Goal: Task Accomplishment & Management: Use online tool/utility

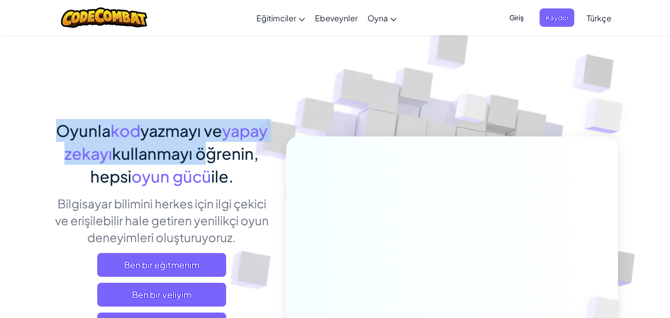
drag, startPoint x: 13, startPoint y: 176, endPoint x: 24, endPoint y: 157, distance: 21.8
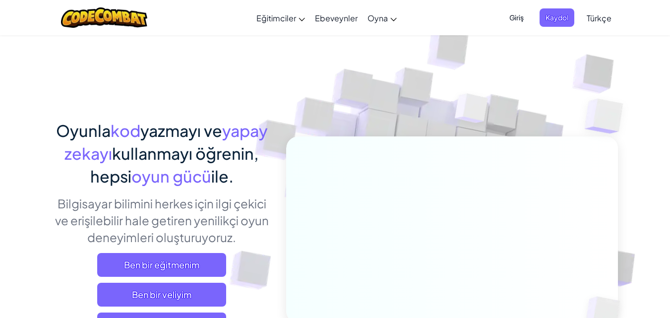
drag, startPoint x: 24, startPoint y: 157, endPoint x: 34, endPoint y: 222, distance: 65.3
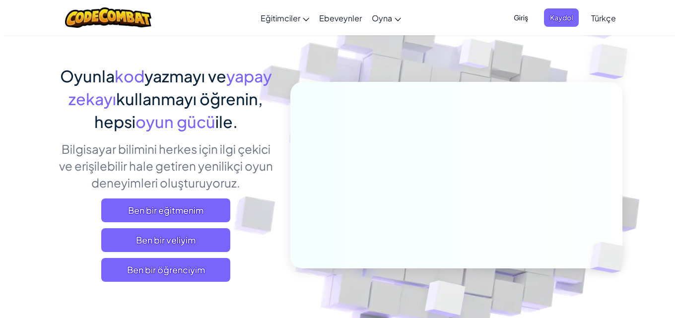
scroll to position [131, 0]
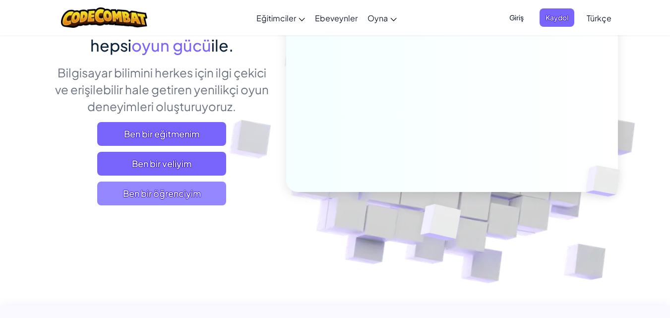
click at [149, 197] on span "Ben bir öğrenciyim" at bounding box center [161, 194] width 129 height 24
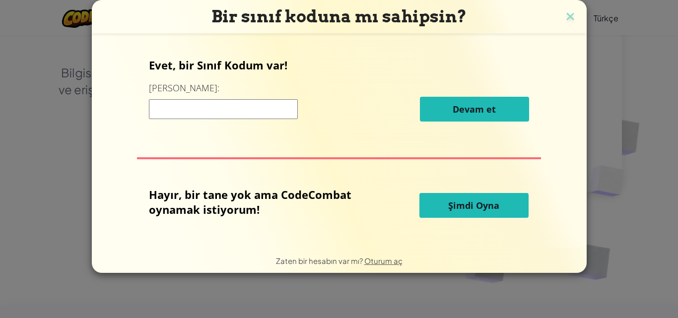
click at [471, 199] on button "Şimdi Oyna" at bounding box center [473, 205] width 109 height 25
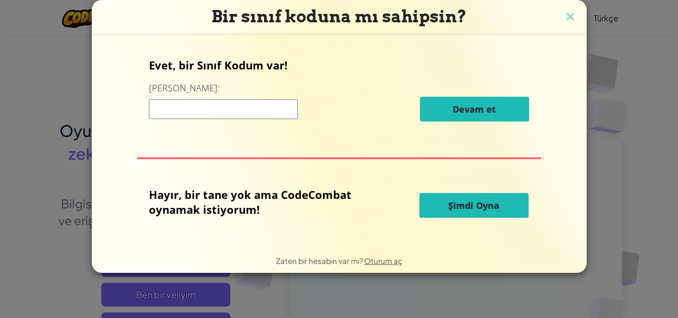
click at [471, 200] on span "Şimdi Oyna" at bounding box center [473, 205] width 51 height 12
click at [463, 199] on button "Şimdi Oyna" at bounding box center [473, 205] width 109 height 25
click at [464, 199] on button "Şimdi Oyna" at bounding box center [473, 205] width 109 height 25
click at [465, 207] on span "Şimdi Oyna" at bounding box center [473, 205] width 51 height 12
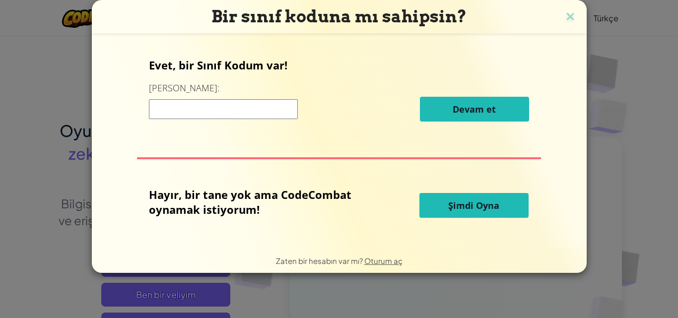
click at [465, 203] on span "Şimdi Oyna" at bounding box center [473, 205] width 51 height 12
drag, startPoint x: 465, startPoint y: 203, endPoint x: 484, endPoint y: 187, distance: 24.3
click at [465, 202] on span "Şimdi Oyna" at bounding box center [473, 205] width 51 height 12
click at [566, 13] on img at bounding box center [570, 17] width 13 height 15
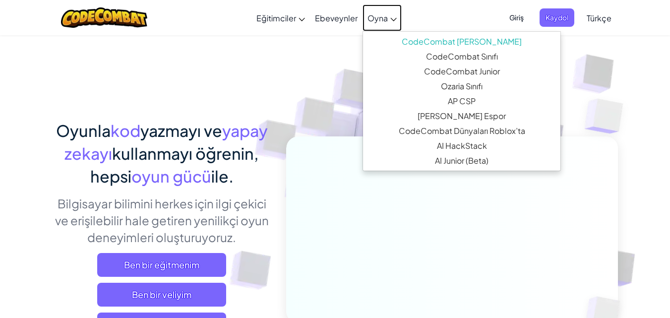
click at [380, 9] on link "Oyna" at bounding box center [382, 17] width 39 height 27
click at [386, 21] on span "Oyna" at bounding box center [378, 18] width 20 height 10
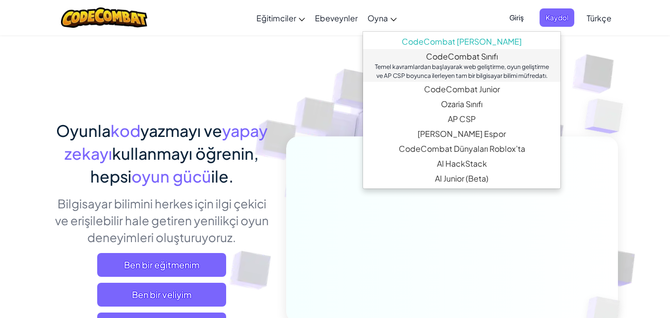
click at [461, 53] on link "CodeCombat Sınıfı Temel kavramlardan başlayarak web geliştirme, oyun geliştirme…" at bounding box center [462, 65] width 198 height 33
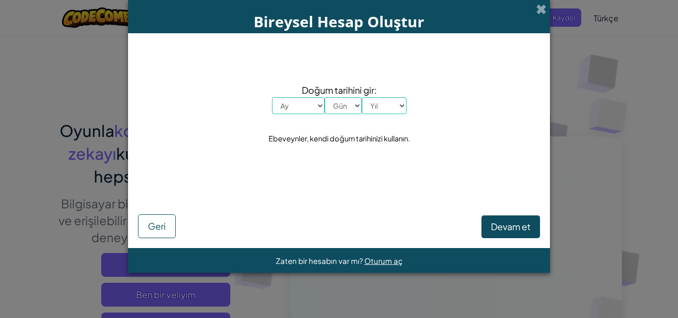
click at [90, 236] on div "Bireysel Hesap Oluştur Doğum tarihini gir: Ay [PERSON_NAME] Şubat Mart Nisan Ma…" at bounding box center [339, 159] width 678 height 318
click at [160, 221] on span "Geri" at bounding box center [157, 225] width 18 height 11
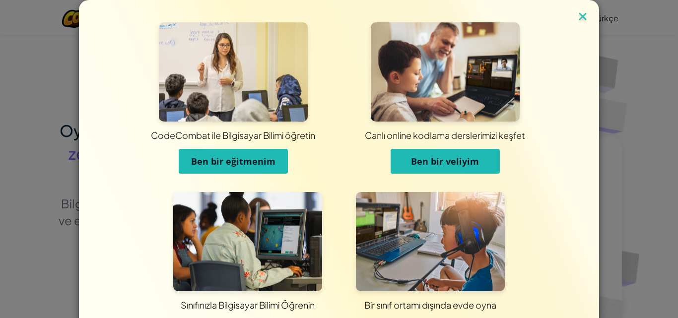
click at [581, 18] on img at bounding box center [582, 17] width 13 height 15
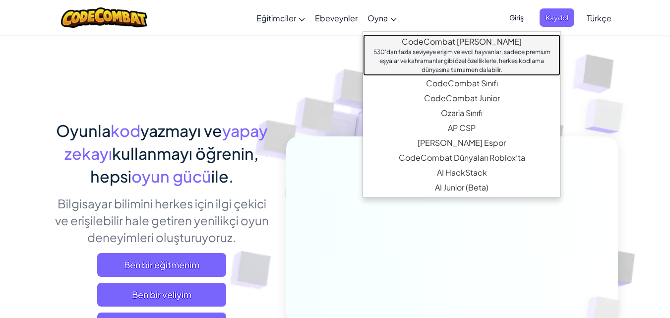
click at [412, 40] on link "CodeCombat [PERSON_NAME] 530'dan fazla seviyeye erişim ve evcil hayvanlar, sade…" at bounding box center [462, 55] width 198 height 42
click at [459, 44] on link "CodeCombat [PERSON_NAME] 530'dan fazla seviyeye erişim ve evcil hayvanlar, sade…" at bounding box center [462, 55] width 198 height 42
click at [477, 43] on link "CodeCombat [PERSON_NAME] 530'dan fazla seviyeye erişim ve evcil hayvanlar, sade…" at bounding box center [462, 55] width 198 height 42
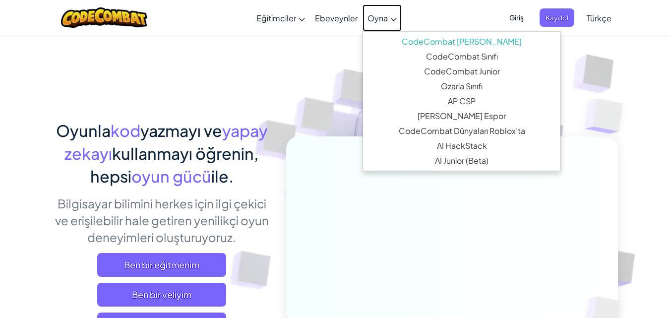
click at [371, 17] on span "Oyna" at bounding box center [378, 18] width 20 height 10
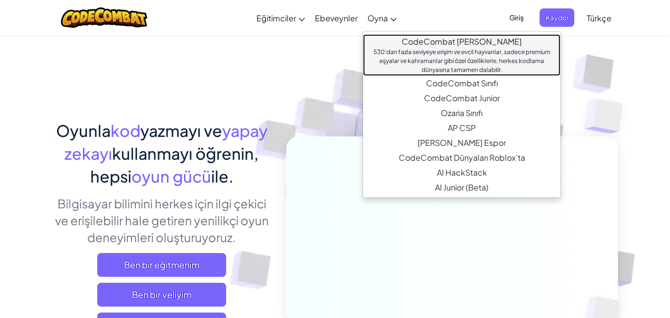
click at [462, 45] on link "CodeCombat [PERSON_NAME] 530'dan fazla seviyeye erişim ve evcil hayvanlar, sade…" at bounding box center [462, 55] width 198 height 42
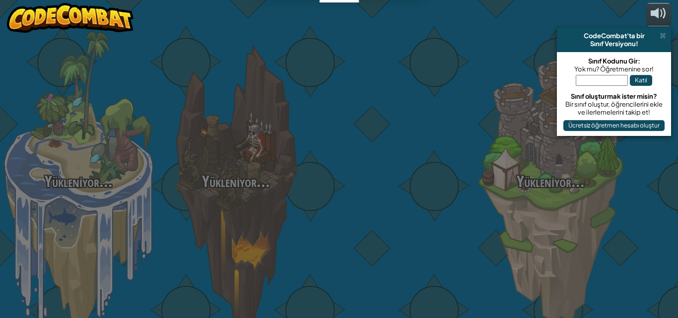
select select "tr"
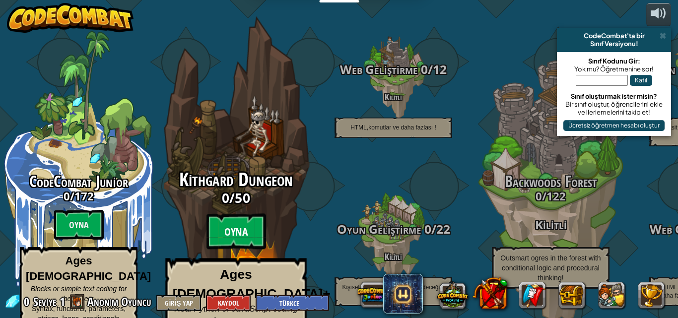
click at [231, 214] on btn "Oyna" at bounding box center [236, 232] width 60 height 36
select select "tr"
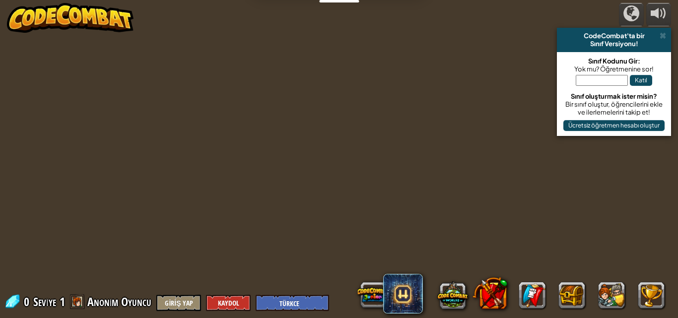
select select "tr"
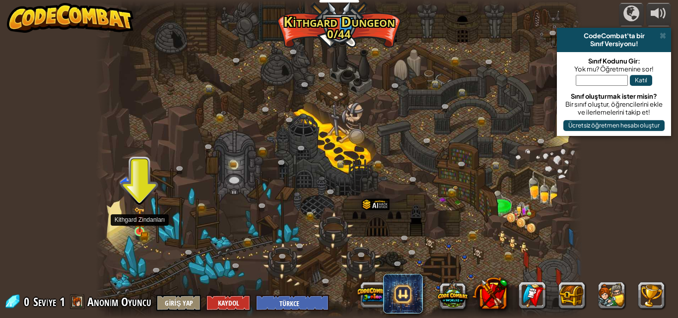
drag, startPoint x: 140, startPoint y: 232, endPoint x: 137, endPoint y: 239, distance: 7.3
click at [140, 232] on img at bounding box center [139, 219] width 11 height 25
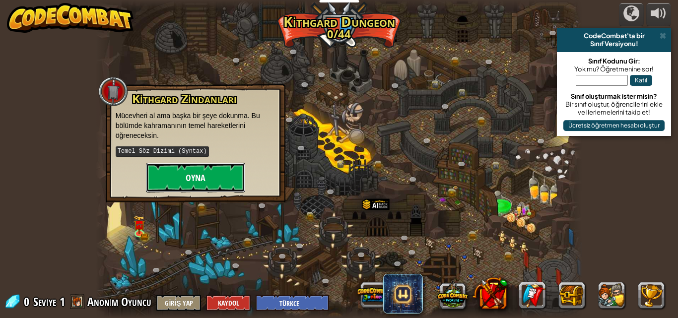
click at [214, 176] on button "Oyna" at bounding box center [195, 178] width 99 height 30
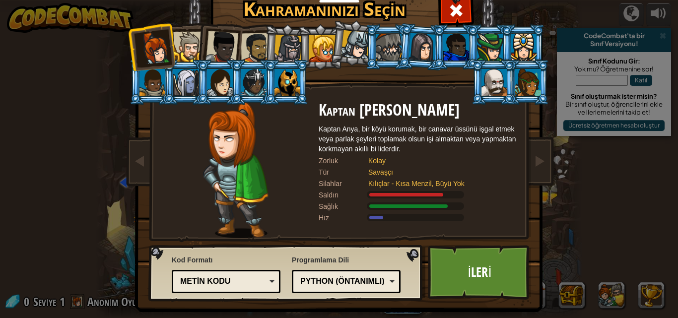
click at [190, 51] on div at bounding box center [188, 47] width 30 height 30
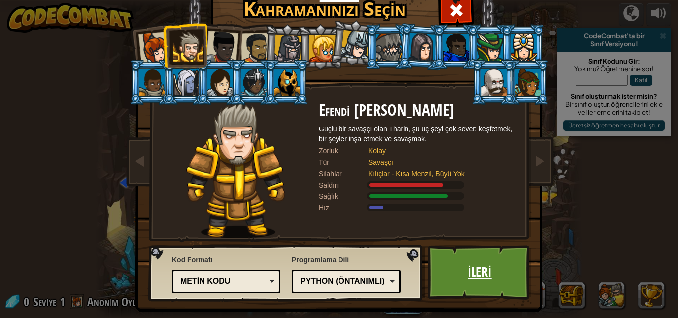
click at [445, 271] on link "İleri" at bounding box center [480, 272] width 104 height 55
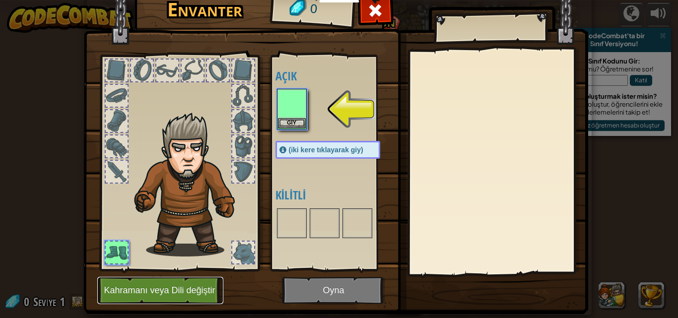
drag, startPoint x: 174, startPoint y: 299, endPoint x: 173, endPoint y: 293, distance: 6.5
click at [173, 293] on button "Kahramanı veya Dili değiştir" at bounding box center [160, 290] width 126 height 27
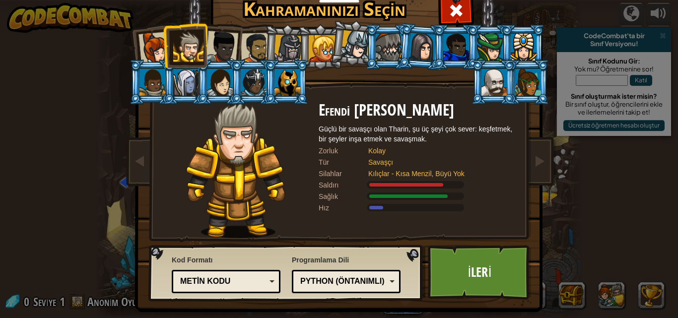
click at [288, 49] on div at bounding box center [288, 49] width 28 height 28
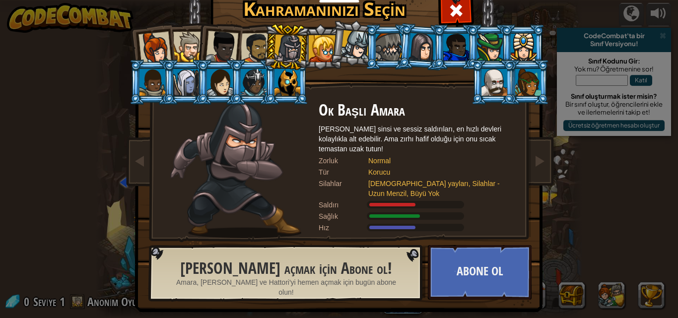
click at [415, 52] on div at bounding box center [422, 47] width 28 height 28
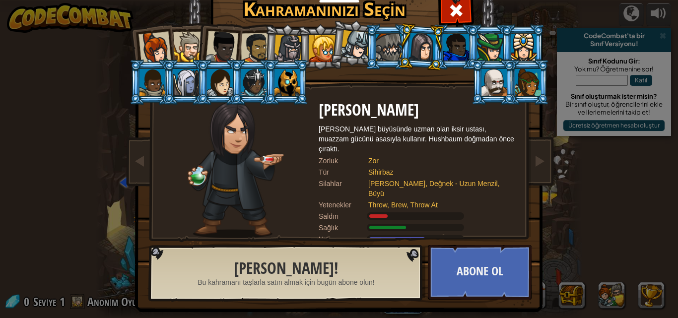
click at [143, 45] on div at bounding box center [154, 48] width 33 height 33
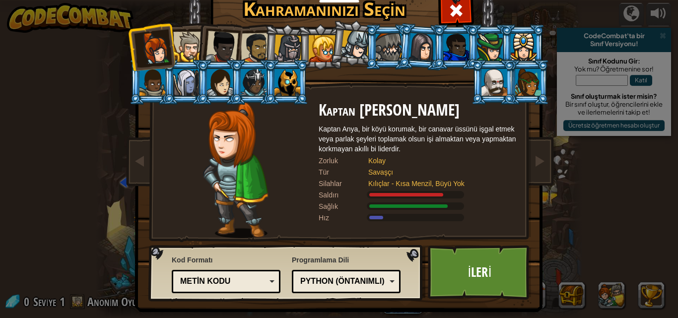
click at [180, 45] on div at bounding box center [188, 47] width 30 height 30
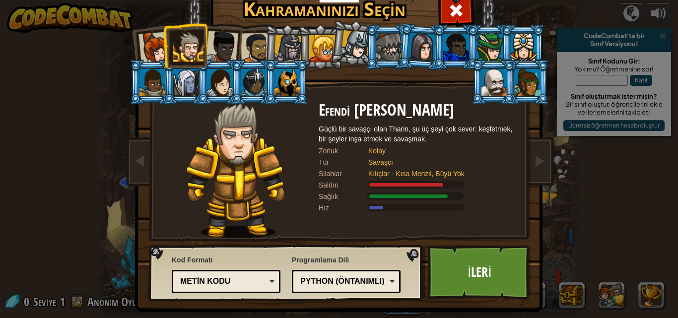
click at [147, 46] on div at bounding box center [154, 48] width 33 height 33
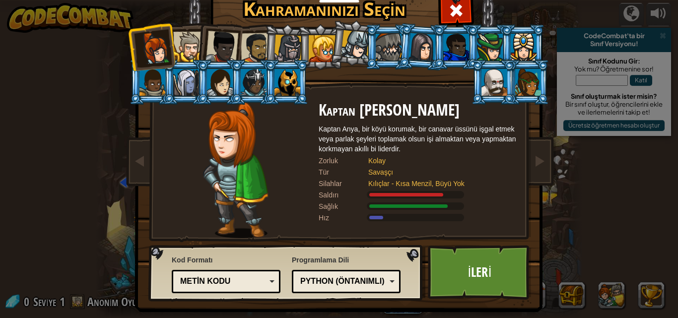
click at [185, 46] on div at bounding box center [188, 47] width 30 height 30
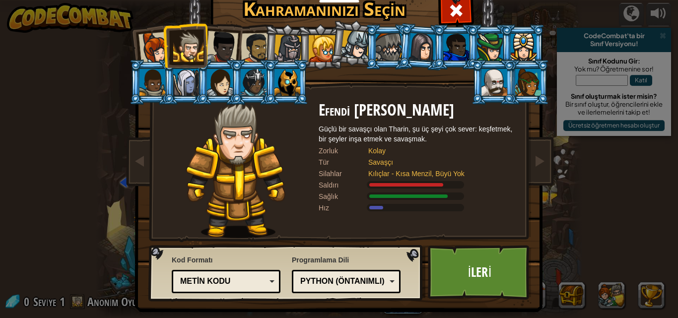
click at [224, 44] on div at bounding box center [221, 47] width 33 height 33
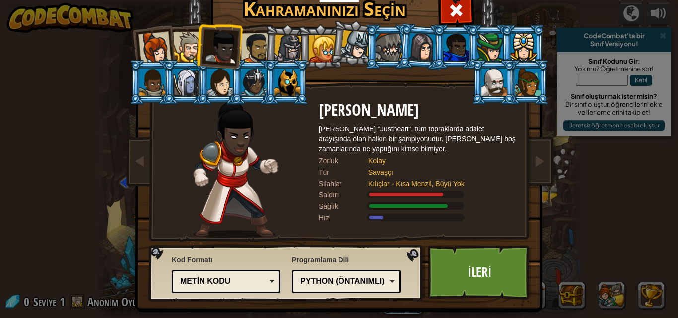
click at [259, 48] on div at bounding box center [256, 48] width 31 height 31
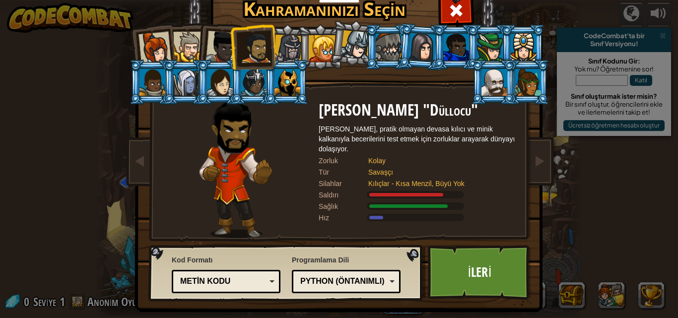
click at [185, 41] on div at bounding box center [188, 47] width 30 height 30
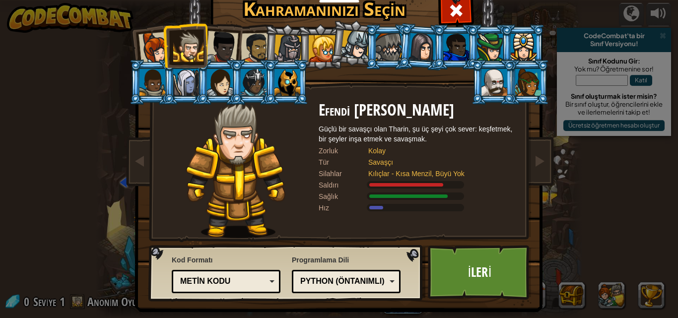
click at [185, 41] on div at bounding box center [188, 47] width 30 height 30
drag, startPoint x: 504, startPoint y: 276, endPoint x: 496, endPoint y: 288, distance: 14.0
click at [496, 288] on link "İleri" at bounding box center [480, 272] width 104 height 55
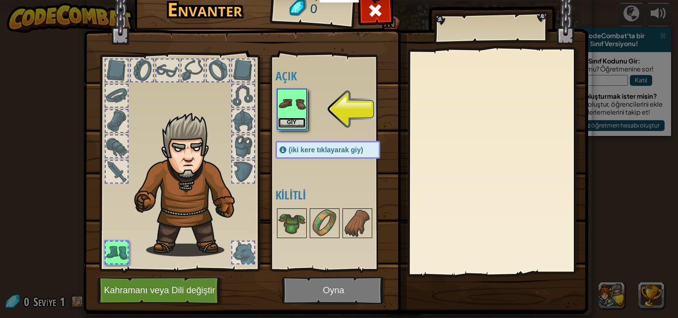
click at [295, 118] on button "Giy" at bounding box center [292, 123] width 28 height 10
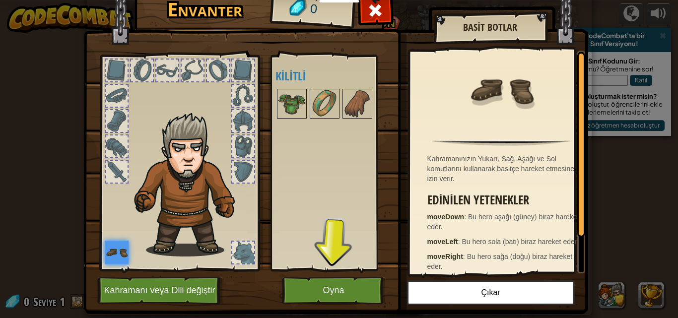
drag, startPoint x: 320, startPoint y: 291, endPoint x: 306, endPoint y: 286, distance: 14.8
click at [314, 287] on button "Oyna" at bounding box center [334, 290] width 104 height 27
click at [314, 1] on html "Eğitimciler Ücretsiz Hesap Oluştur Okul ve İlçe Çözümleri Öğretmen Araç Seti Ön…" at bounding box center [339, 0] width 678 height 1
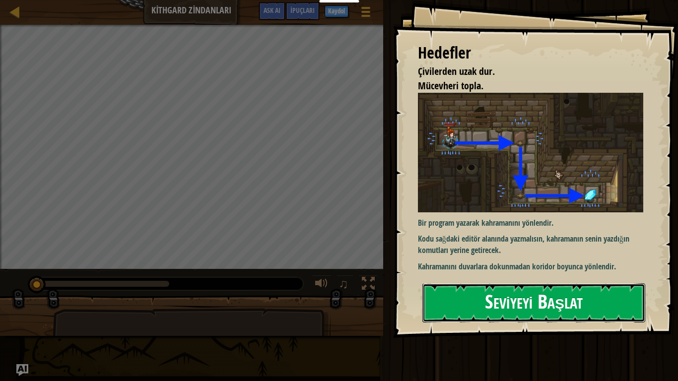
click at [540, 294] on button "Seviyeyi Başlat" at bounding box center [533, 302] width 223 height 39
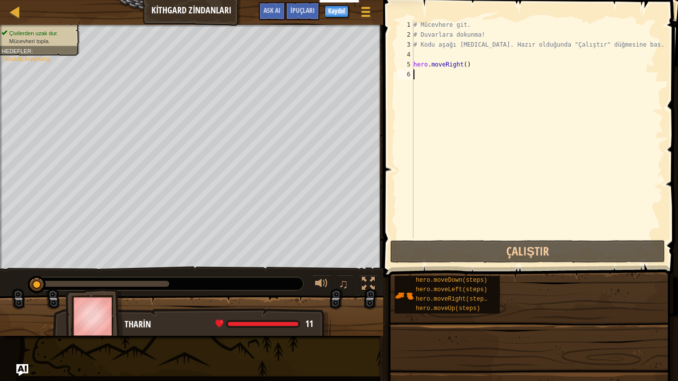
click at [540, 298] on div "hero.moveDown(steps) hero.moveLeft(steps) hero.moveRight(steps) hero.moveUp(ste…" at bounding box center [532, 294] width 277 height 39
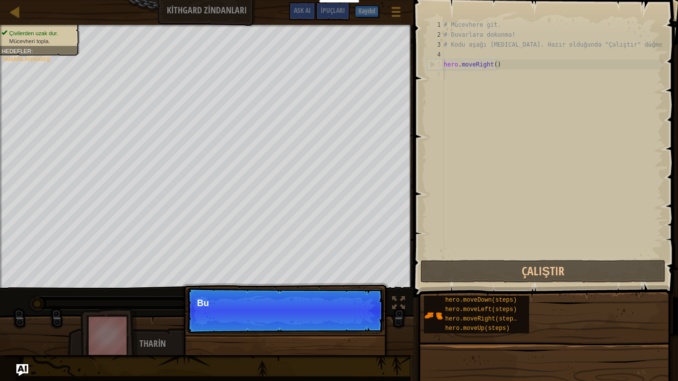
click at [368, 316] on p "Devam et Bu" at bounding box center [285, 311] width 197 height 46
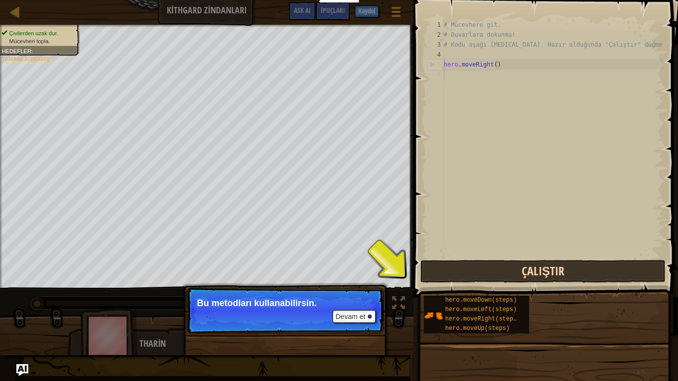
drag, startPoint x: 523, startPoint y: 270, endPoint x: 504, endPoint y: 265, distance: 20.0
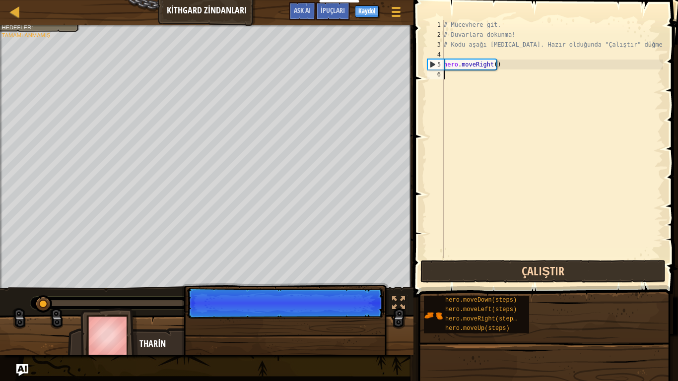
scroll to position [4, 0]
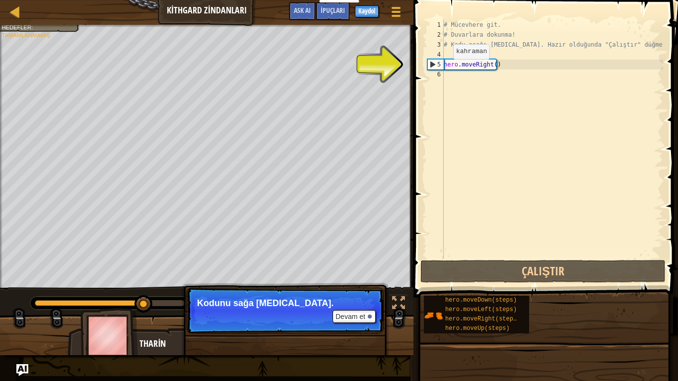
drag, startPoint x: 504, startPoint y: 265, endPoint x: 445, endPoint y: 69, distance: 204.7
click at [445, 69] on div "# Mücevhere git. # Duvarlara dokunma! # Kodu aşağı [MEDICAL_DATA]. Hazır olduğu…" at bounding box center [552, 149] width 221 height 258
type textarea "hero.moveRight()"
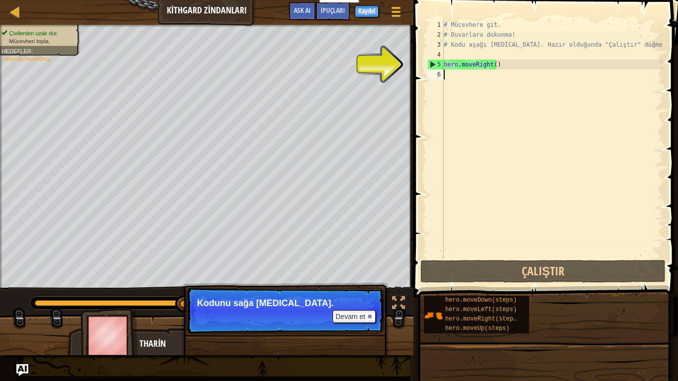
click at [443, 73] on div "6" at bounding box center [435, 74] width 16 height 10
click at [444, 74] on div "# Mücevhere git. # Duvarlara dokunma! # Kodu aşağı [MEDICAL_DATA]. Hazır olduğu…" at bounding box center [552, 149] width 221 height 258
type textarea "h"
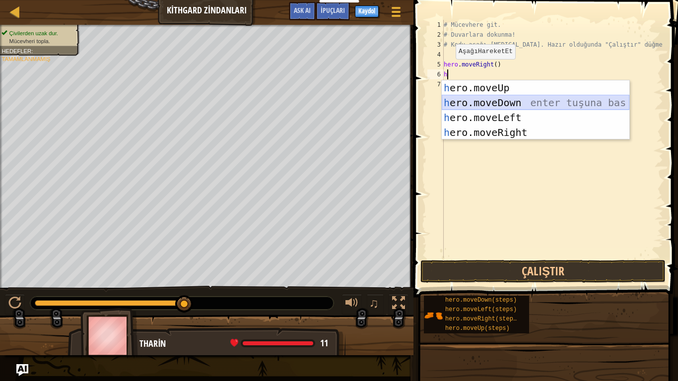
click at [484, 102] on div "h ero.moveUp enter tuşuna bas h ero.moveDown enter tuşuna bas h ero.moveLeft en…" at bounding box center [536, 124] width 188 height 89
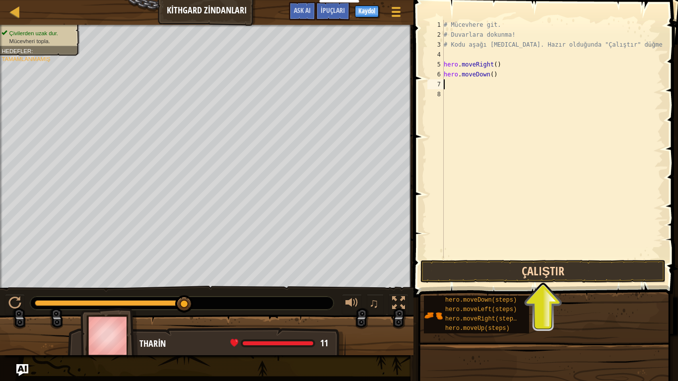
drag, startPoint x: 498, startPoint y: 257, endPoint x: 498, endPoint y: 264, distance: 7.4
click at [498, 264] on div "1 2 3 4 5 6 7 8 # Mücevhere git. # Duvarlara dokunma! # Kodu aşağı [MEDICAL_DAT…" at bounding box center [543, 168] width 267 height 327
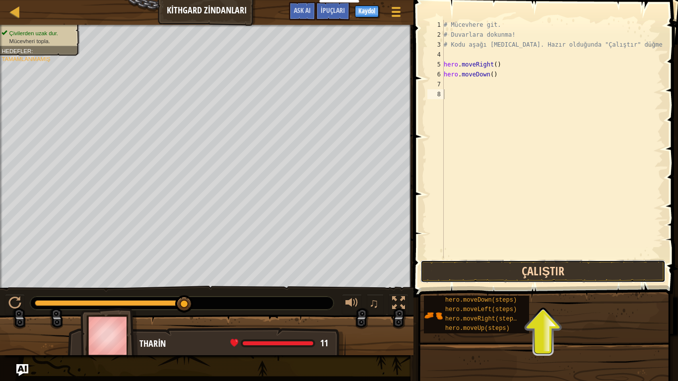
click at [498, 267] on button "Çalıştır" at bounding box center [542, 271] width 245 height 23
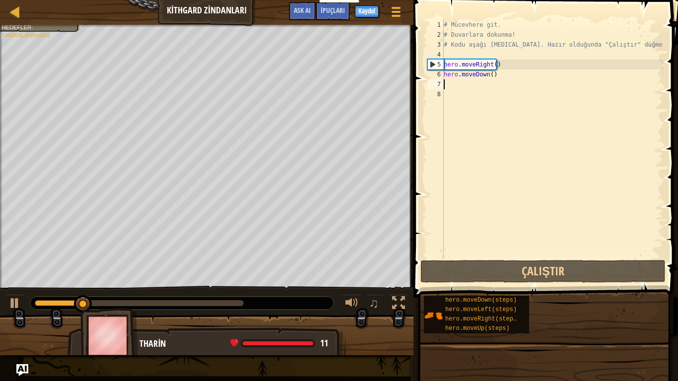
click at [455, 84] on div "# Mücevhere git. # Duvarlara dokunma! # Kodu aşağı [MEDICAL_DATA]. Hazır olduğu…" at bounding box center [552, 149] width 221 height 258
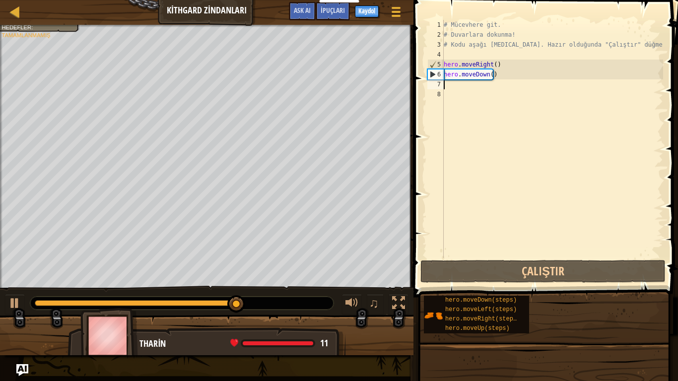
type textarea "h"
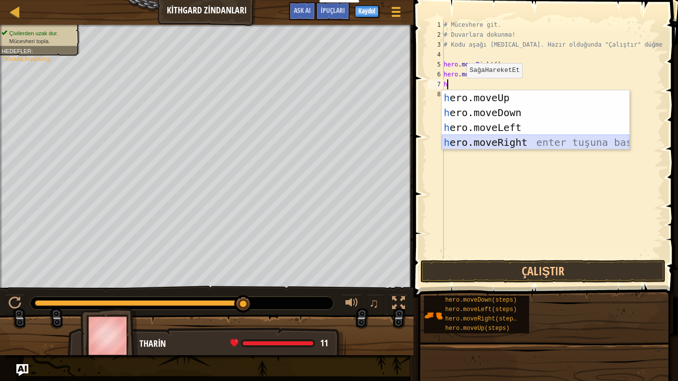
click at [457, 136] on div "h ero.moveUp enter tuşuna bas h ero.moveDown enter tuşuna bas h ero.moveLeft en…" at bounding box center [536, 134] width 188 height 89
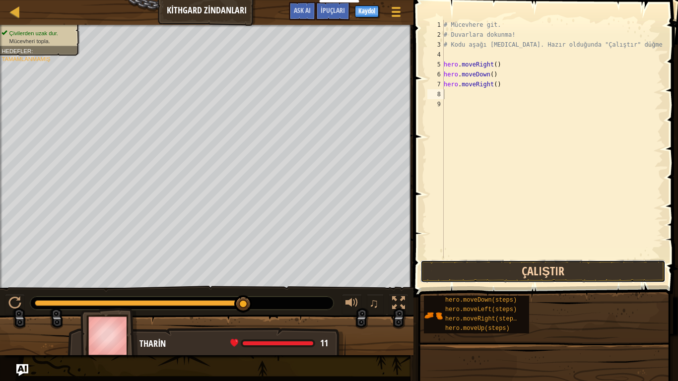
click at [468, 262] on button "Çalıştır" at bounding box center [542, 271] width 245 height 23
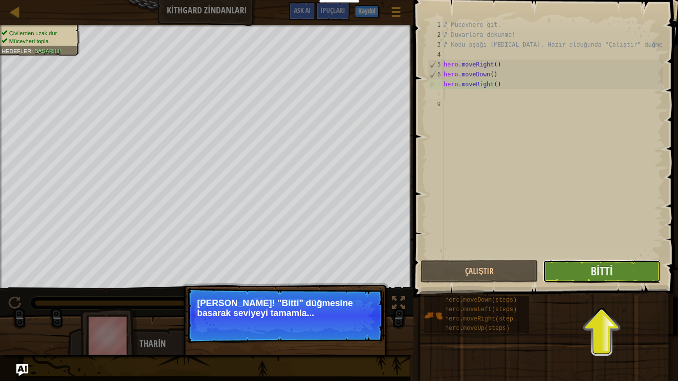
click at [616, 268] on button "Bitti" at bounding box center [602, 271] width 118 height 23
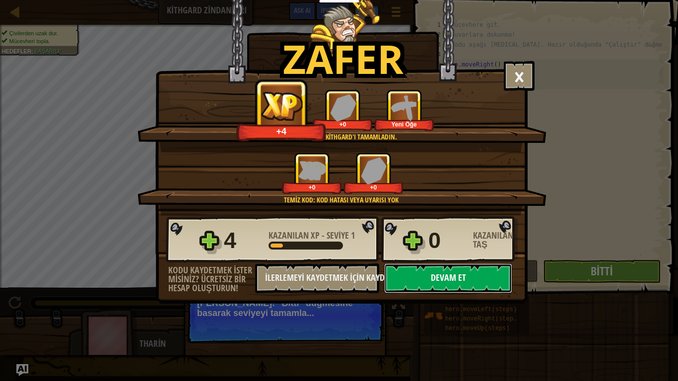
click at [482, 277] on button "Devam et" at bounding box center [448, 279] width 128 height 30
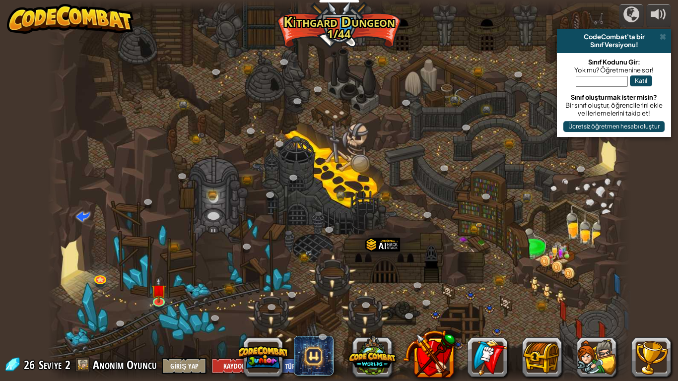
select select "tr"
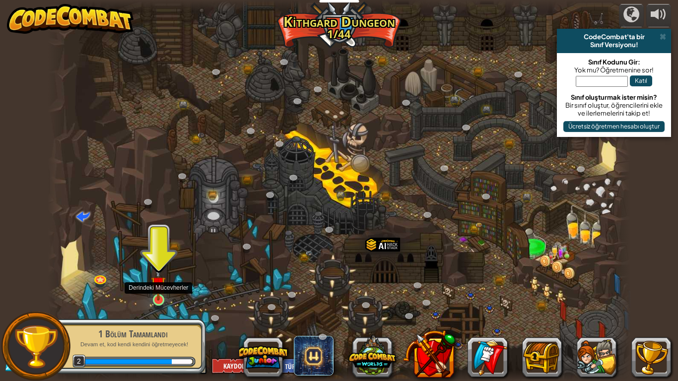
click at [154, 0] on body "Eğitimciler Ücretsiz Hesap Oluştur Okul ve İlçe Çözümleri Öğretmen Araç Seti Ön…" at bounding box center [339, 0] width 678 height 0
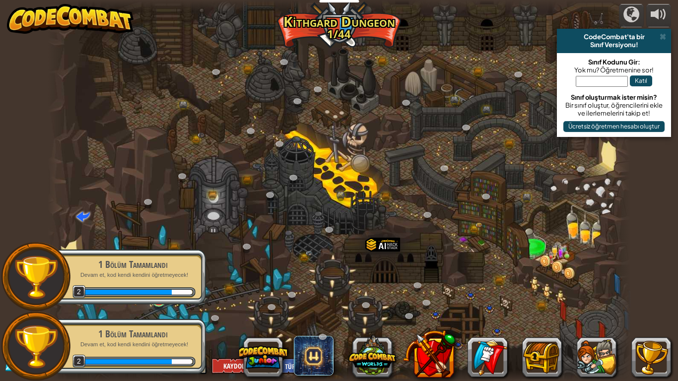
click at [51, 120] on div at bounding box center [56, 190] width 17 height 381
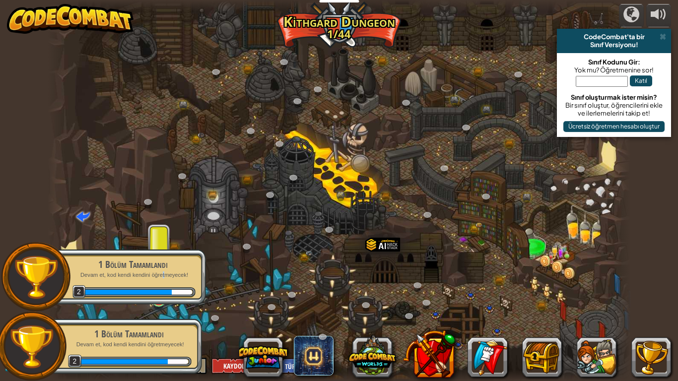
click at [161, 306] on div "1 Bölüm Tamamlandı [PERSON_NAME] et, kod kendi kendini öğretmeyecek! 2" at bounding box center [128, 276] width 156 height 69
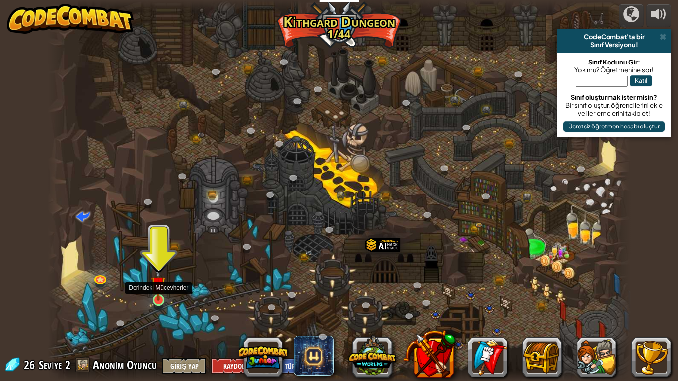
click at [161, 302] on div at bounding box center [159, 300] width 12 height 12
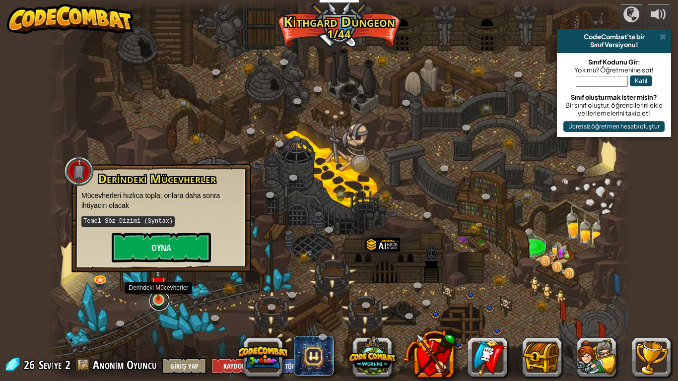
click at [161, 301] on link at bounding box center [159, 301] width 20 height 20
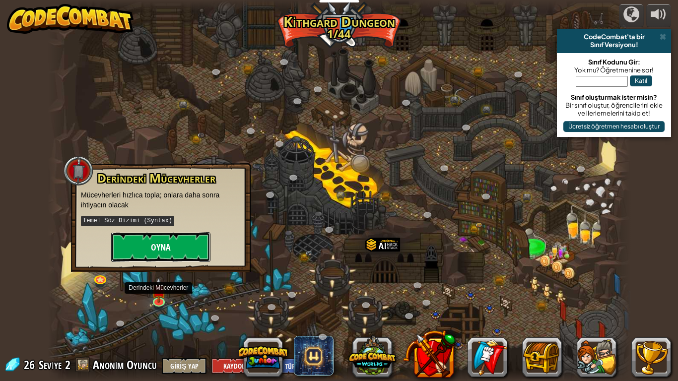
click at [160, 245] on button "Oyna" at bounding box center [160, 247] width 99 height 30
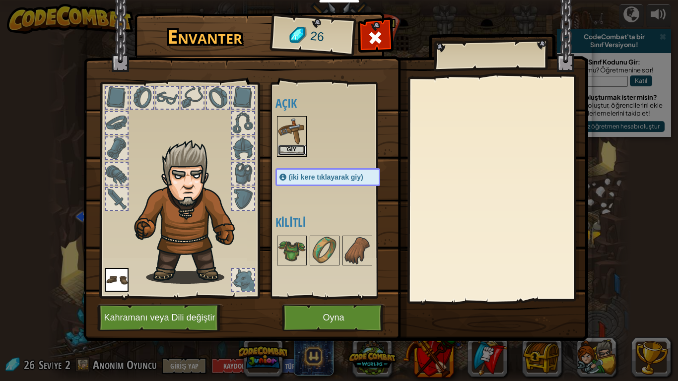
click at [285, 147] on button "Giy" at bounding box center [292, 150] width 28 height 10
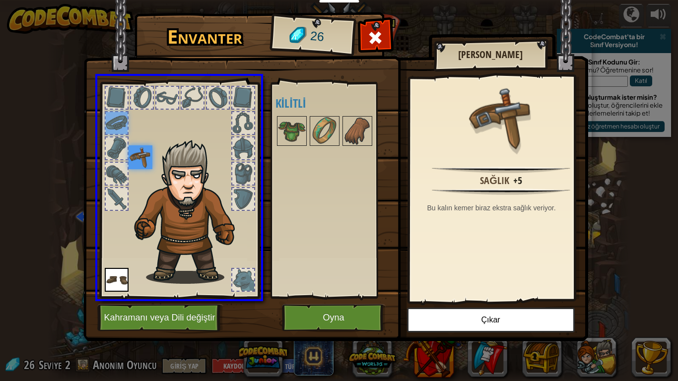
drag, startPoint x: 120, startPoint y: 121, endPoint x: 183, endPoint y: 237, distance: 131.7
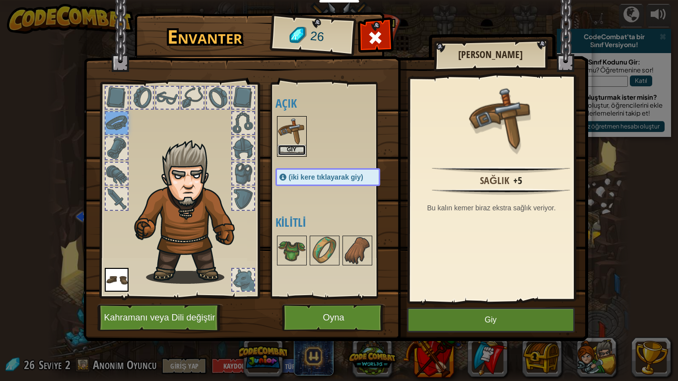
click at [288, 146] on button "Giy" at bounding box center [292, 150] width 28 height 10
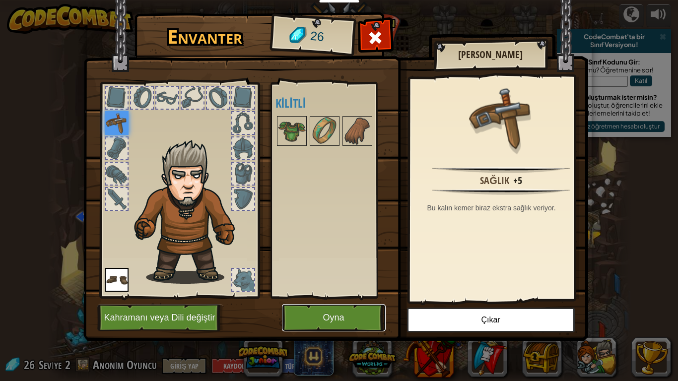
click at [302, 311] on button "Oyna" at bounding box center [334, 317] width 104 height 27
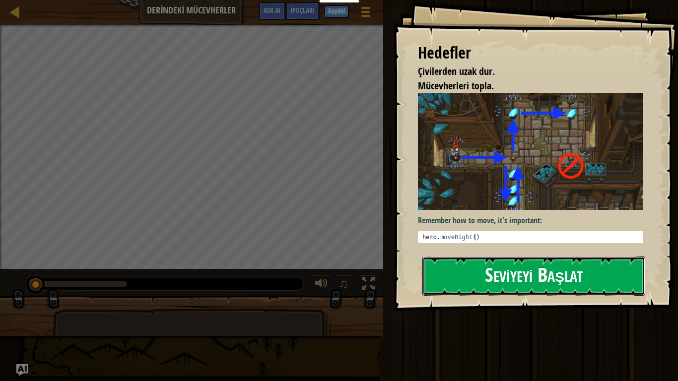
click at [492, 275] on button "Seviyeyi Başlat" at bounding box center [533, 276] width 223 height 39
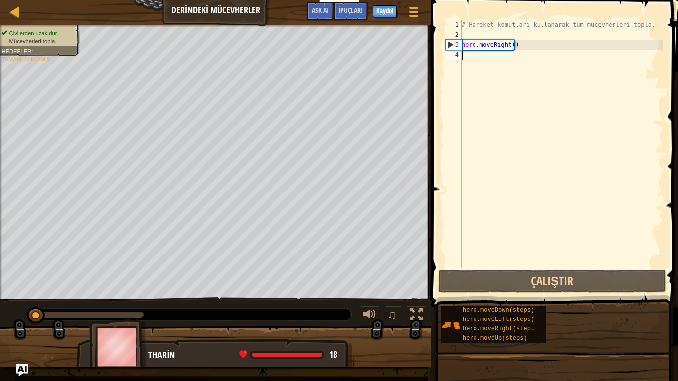
click at [466, 59] on div "# Hareket komutları kullanarak tüm mücevherleri topla. hero . moveRight ( )" at bounding box center [561, 154] width 203 height 268
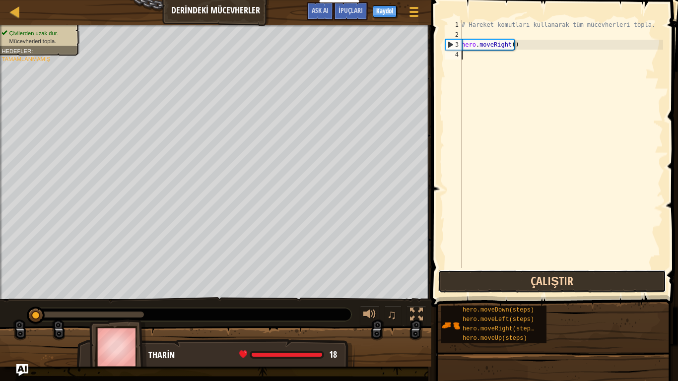
click at [515, 277] on button "Çalıştır" at bounding box center [552, 281] width 228 height 23
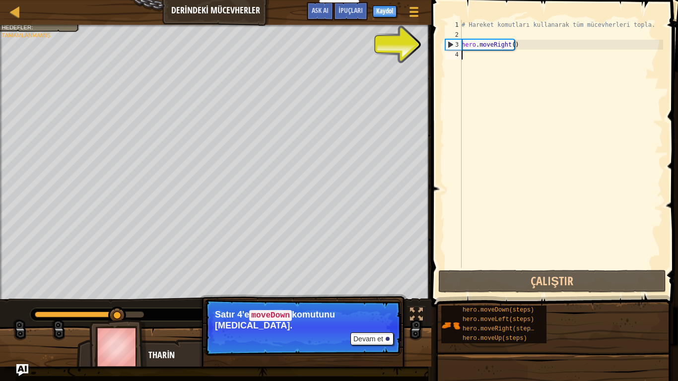
click at [470, 58] on div "# Hareket komutları kullanarak tüm mücevherleri topla. hero . moveRight ( )" at bounding box center [561, 154] width 203 height 268
click at [464, 58] on div "# Hareket komutları kullanarak tüm mücevherleri topla. hero . moveRight ( )" at bounding box center [561, 154] width 203 height 268
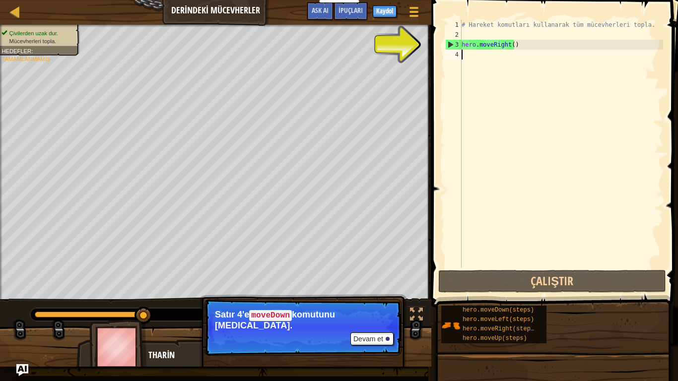
click at [462, 52] on div "# Hareket komutları kullanarak tüm mücevherleri topla. hero . moveRight ( )" at bounding box center [561, 154] width 203 height 268
click at [462, 54] on div "# Hareket komutları kullanarak tüm mücevherleri topla. hero . moveRight ( )" at bounding box center [561, 154] width 203 height 268
click at [469, 58] on div "# Hareket komutları kullanarak tüm mücevherleri topla. hero . moveRight ( )" at bounding box center [561, 154] width 203 height 268
click at [468, 55] on div "# Hareket komutları kullanarak tüm mücevherleri topla. hero . moveRight ( )" at bounding box center [561, 154] width 203 height 268
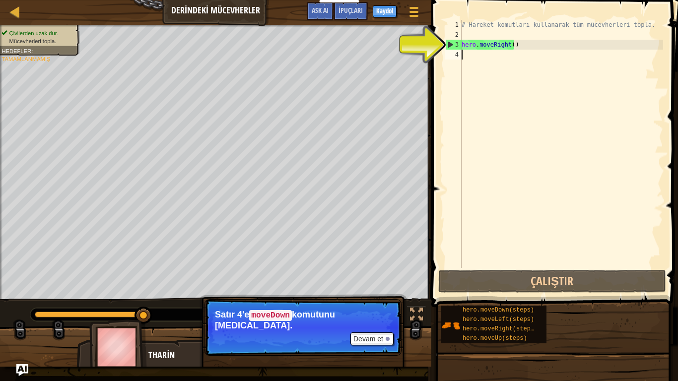
type textarea "h"
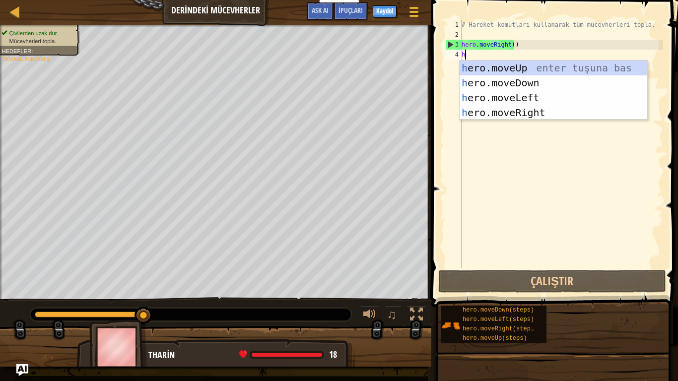
scroll to position [4, 0]
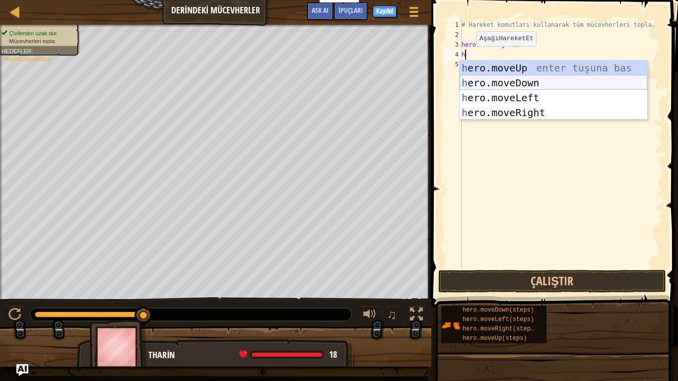
click at [472, 82] on div "h ero.moveUp enter tuşuna bas h ero.moveDown enter tuşuna bas h ero.moveLeft en…" at bounding box center [554, 105] width 188 height 89
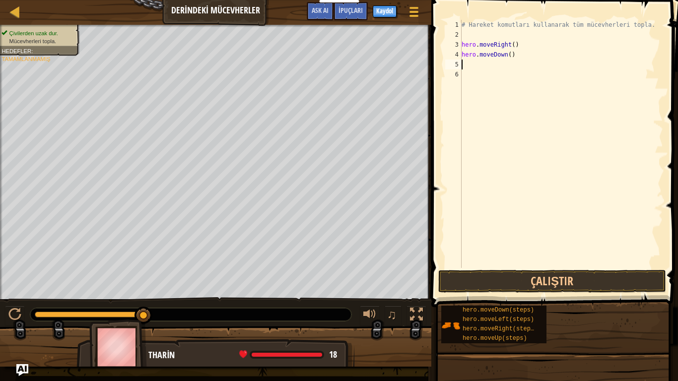
click at [465, 64] on div "# Hareket komutları kullanarak tüm mücevherleri topla. hero . moveRight ( ) her…" at bounding box center [561, 154] width 203 height 268
click at [463, 63] on div "# Hareket komutları kullanarak tüm mücevherleri topla. hero . moveRight ( ) her…" at bounding box center [561, 154] width 203 height 268
type textarea "h"
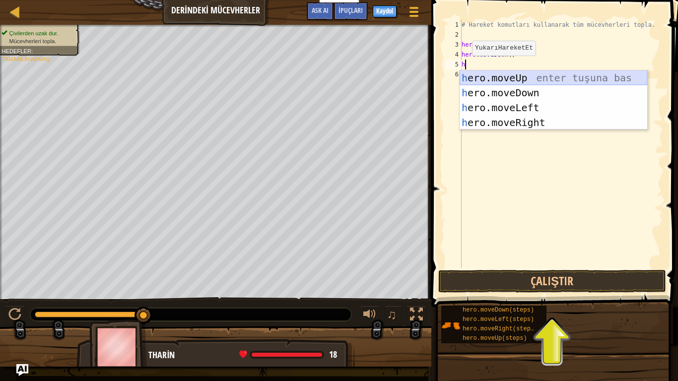
click at [481, 71] on div "h ero.moveUp enter tuşuna bas h ero.moveDown enter tuşuna bas h ero.moveLeft en…" at bounding box center [554, 114] width 188 height 89
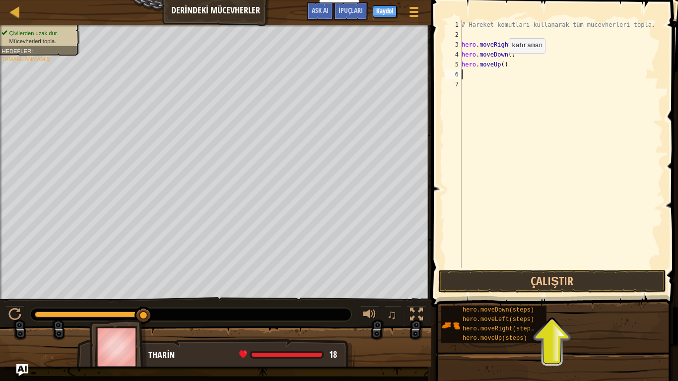
click at [500, 65] on div "# Hareket komutları kullanarak tüm mücevherleri topla. hero . moveRight ( ) her…" at bounding box center [561, 154] width 203 height 268
type textarea "hero.moveUp(2)"
click at [466, 78] on div "# Hareket komutları kullanarak tüm mücevherleri topla. hero . moveRight ( ) her…" at bounding box center [561, 154] width 203 height 268
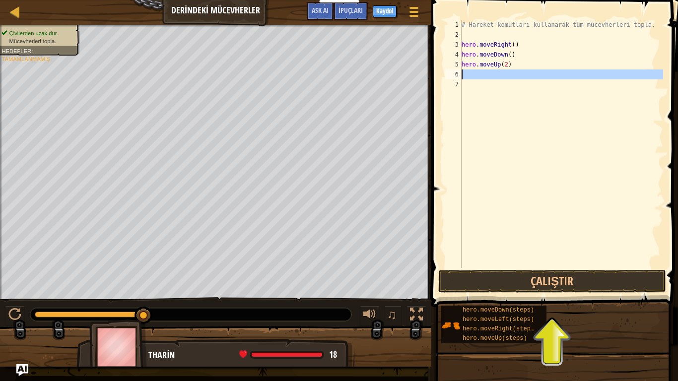
type textarea "h"
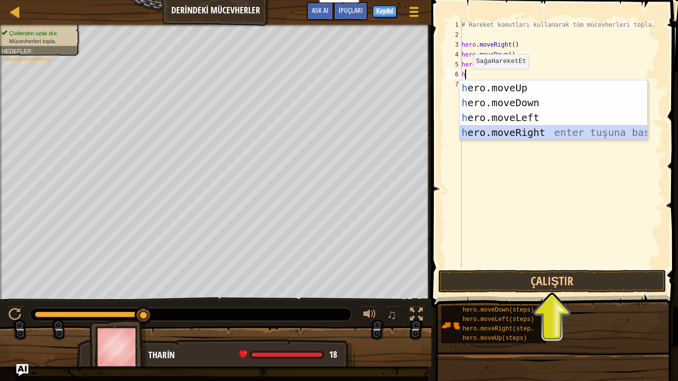
click at [485, 131] on div "h ero.moveUp enter tuşuna bas h ero.moveDown enter tuşuna bas h ero.moveLeft en…" at bounding box center [554, 124] width 188 height 89
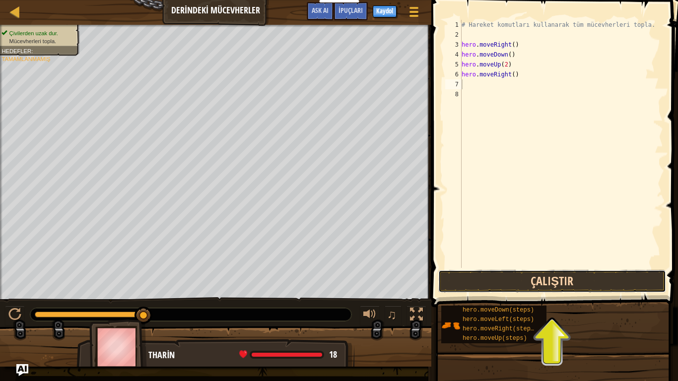
click at [489, 278] on button "Çalıştır" at bounding box center [552, 281] width 228 height 23
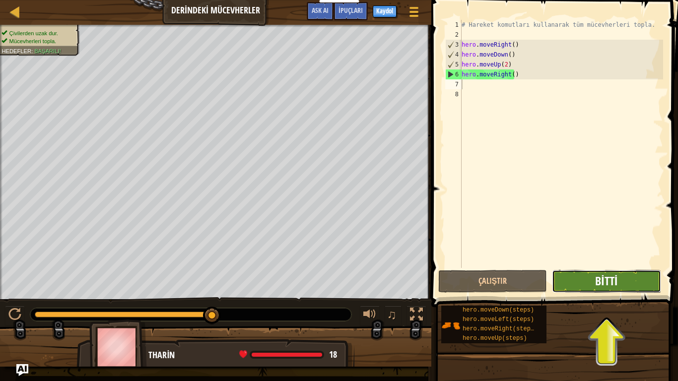
click at [617, 278] on span "Bitti" at bounding box center [606, 281] width 22 height 16
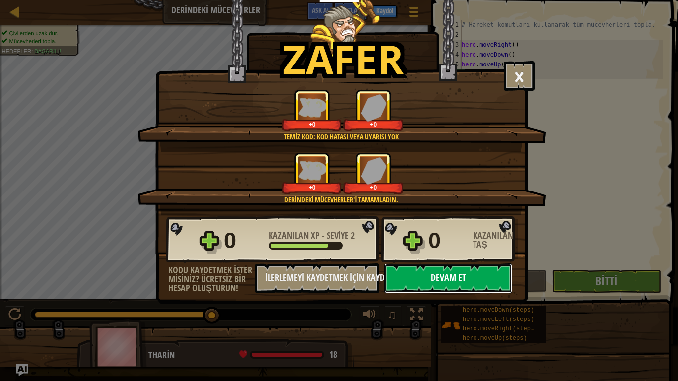
click at [476, 281] on button "Devam et" at bounding box center [448, 279] width 128 height 30
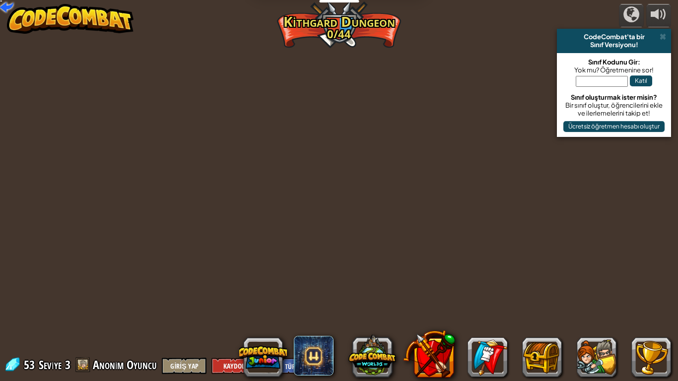
click at [476, 281] on div "powered by CodeCombat'ta bir Sınıf Versiyonu! Sınıf Kodunu Gir: Yok mu? Öğretme…" at bounding box center [339, 190] width 678 height 381
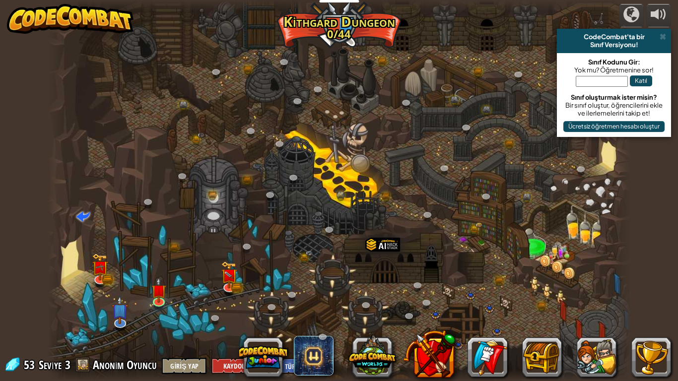
select select "tr"
click at [234, 283] on img at bounding box center [229, 270] width 15 height 32
click at [233, 283] on img at bounding box center [229, 270] width 15 height 32
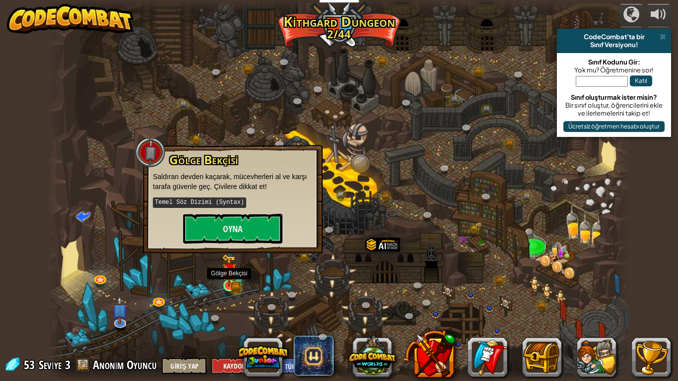
click at [233, 287] on div at bounding box center [229, 286] width 12 height 12
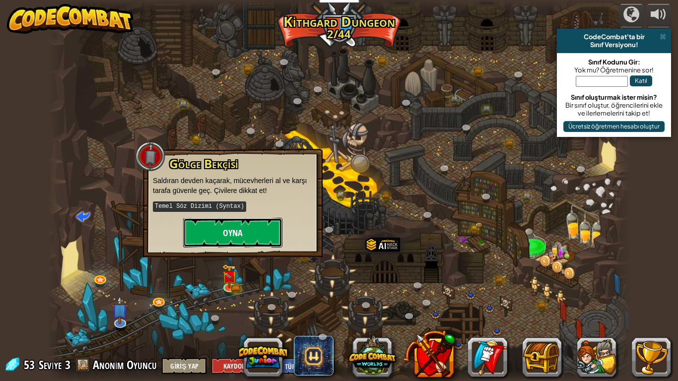
click at [252, 231] on button "Oyna" at bounding box center [232, 233] width 99 height 30
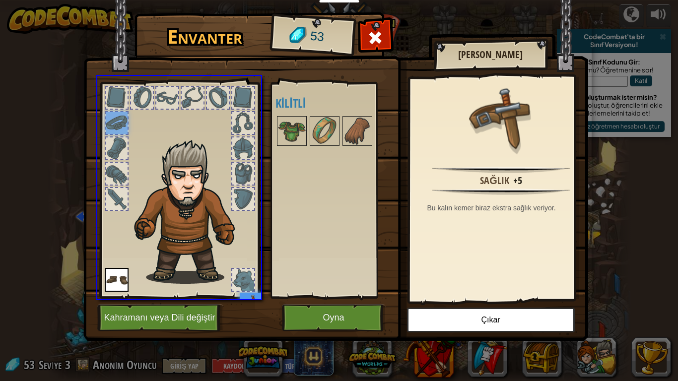
drag, startPoint x: 114, startPoint y: 115, endPoint x: 257, endPoint y: 290, distance: 226.5
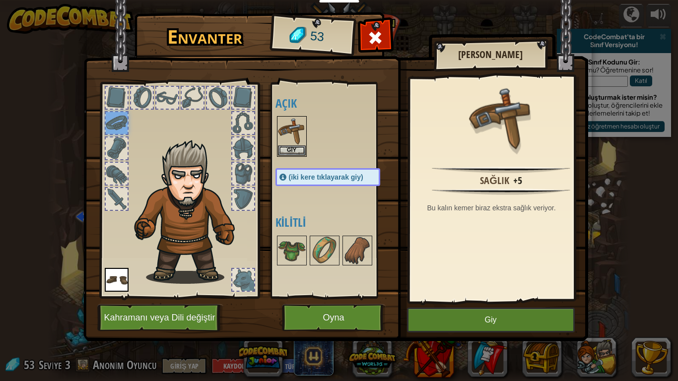
click at [252, 289] on div at bounding box center [179, 187] width 164 height 223
click at [291, 145] on button "Giy" at bounding box center [292, 150] width 28 height 10
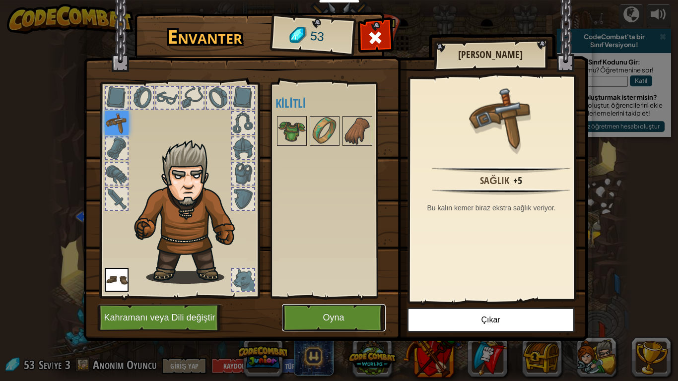
drag, startPoint x: 345, startPoint y: 318, endPoint x: 314, endPoint y: 313, distance: 31.1
click at [314, 313] on button "Oyna" at bounding box center [334, 317] width 104 height 27
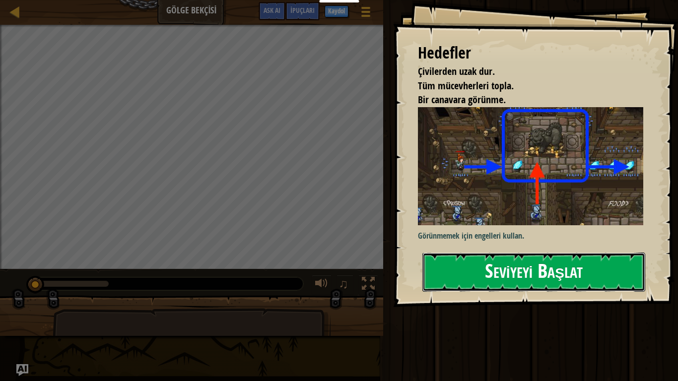
click at [468, 277] on button "Seviyeyi Başlat" at bounding box center [533, 272] width 223 height 39
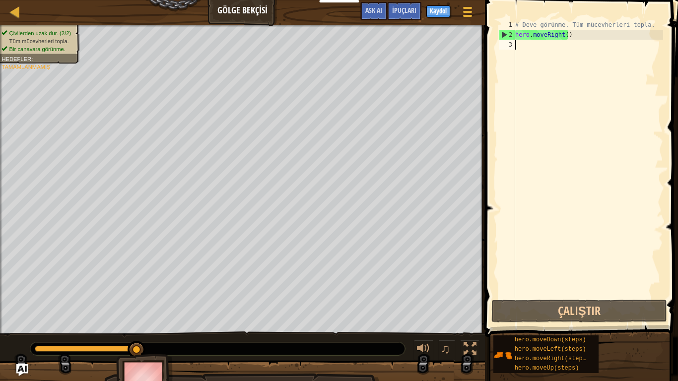
click at [525, 47] on div "# Deve görünme. Tüm mücevherleri topla. hero . moveRight ( )" at bounding box center [588, 169] width 150 height 298
type textarea "h"
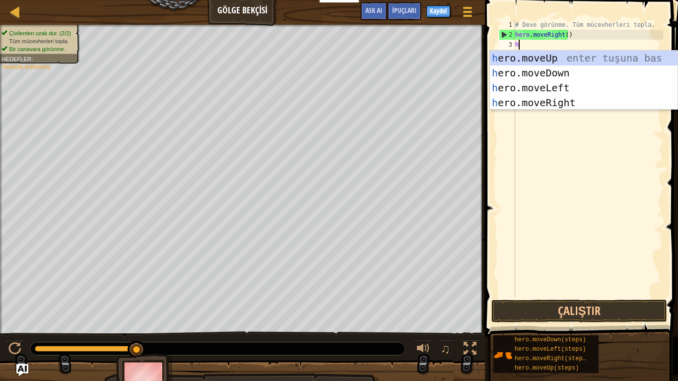
scroll to position [4, 0]
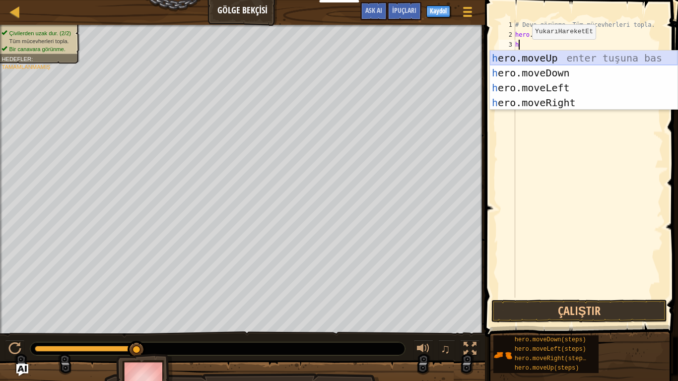
click at [528, 54] on div "h ero.moveUp enter tuşuna bas h ero.moveDown enter tuşuna bas h ero.moveLeft en…" at bounding box center [584, 95] width 188 height 89
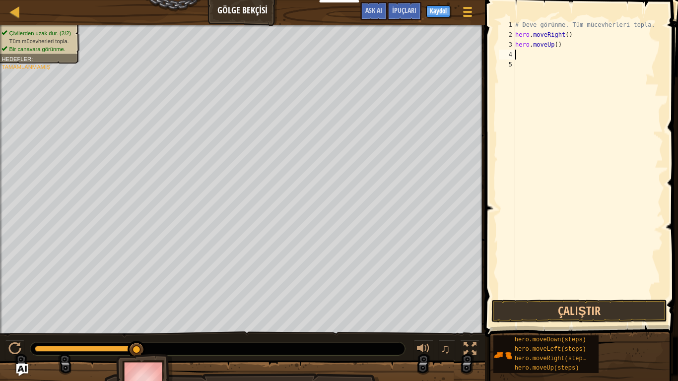
type textarea "h"
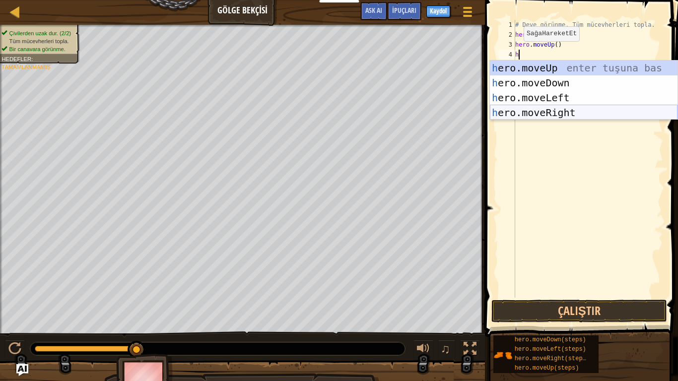
click at [518, 109] on div "h ero.moveUp enter tuşuna bas h ero.moveDown enter tuşuna bas h ero.moveLeft en…" at bounding box center [584, 105] width 188 height 89
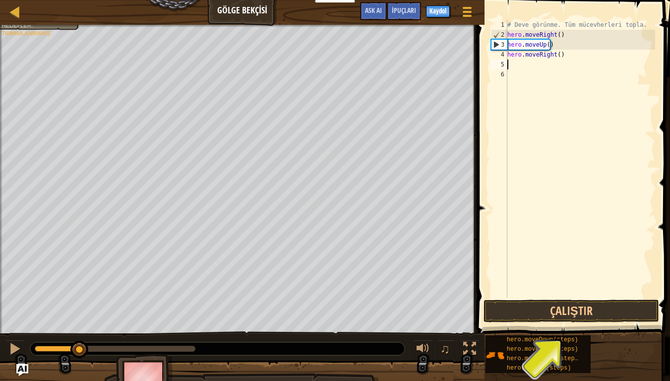
click at [514, 66] on div "# Deve görünme. Tüm mücevherleri topla. hero . moveRight ( ) hero . moveUp ( ) …" at bounding box center [581, 169] width 150 height 298
click at [513, 67] on div "# Deve görünme. Tüm mücevherleri topla. hero . moveRight ( ) hero . moveUp ( ) …" at bounding box center [581, 169] width 150 height 298
type textarea "h"
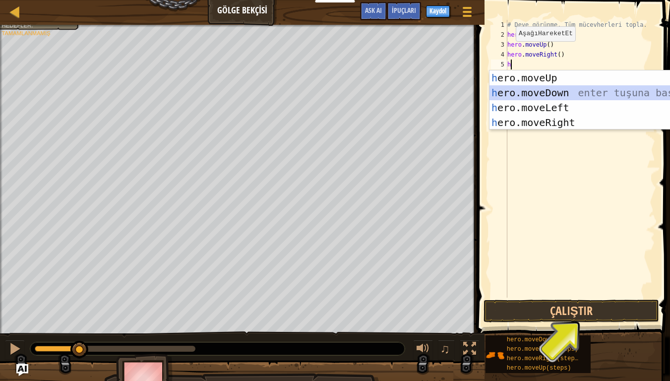
click at [522, 88] on div "h ero.moveUp enter tuşuna bas h ero.moveDown enter tuşuna bas h ero.moveLeft en…" at bounding box center [584, 114] width 188 height 89
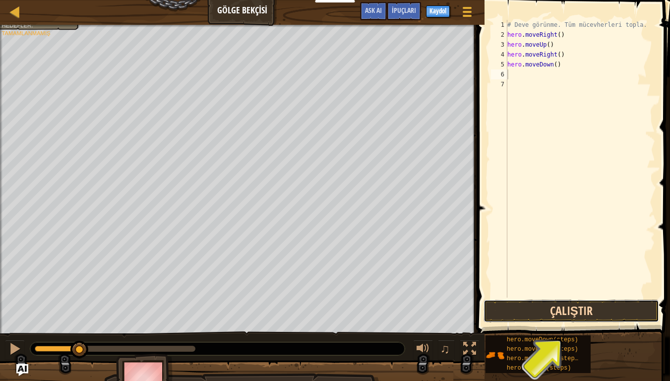
click at [605, 309] on button "Çalıştır" at bounding box center [572, 311] width 176 height 23
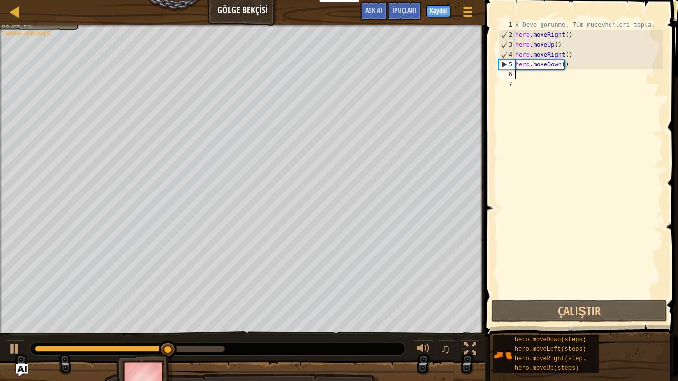
click at [527, 77] on div "# Deve görünme. Tüm mücevherleri topla. hero . moveRight ( ) hero . moveUp ( ) …" at bounding box center [588, 169] width 150 height 298
type textarea "h"
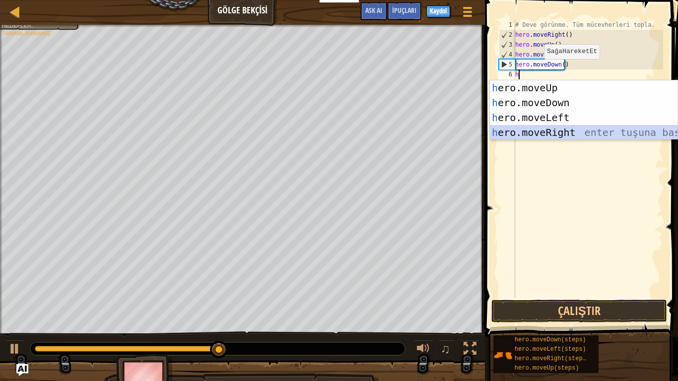
click at [534, 128] on div "h ero.moveUp enter tuşuna bas h ero.moveDown enter tuşuna bas h ero.moveLeft en…" at bounding box center [584, 124] width 188 height 89
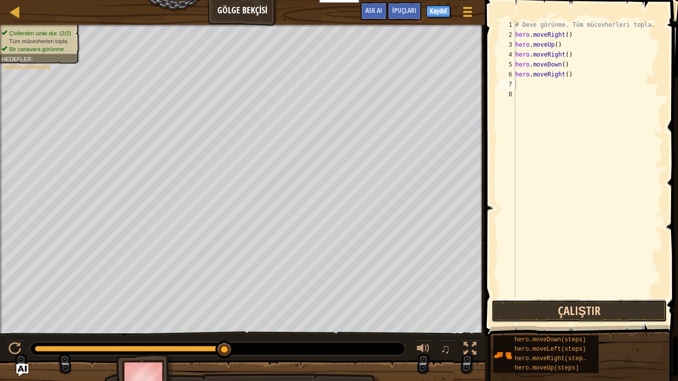
click at [536, 304] on button "Çalıştır" at bounding box center [579, 311] width 176 height 23
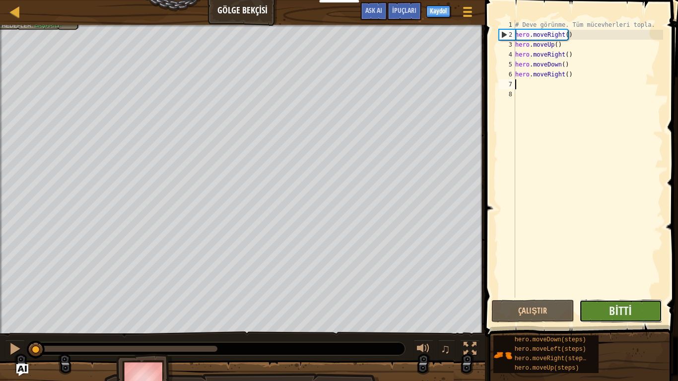
click at [644, 303] on button "Bitti" at bounding box center [620, 311] width 83 height 23
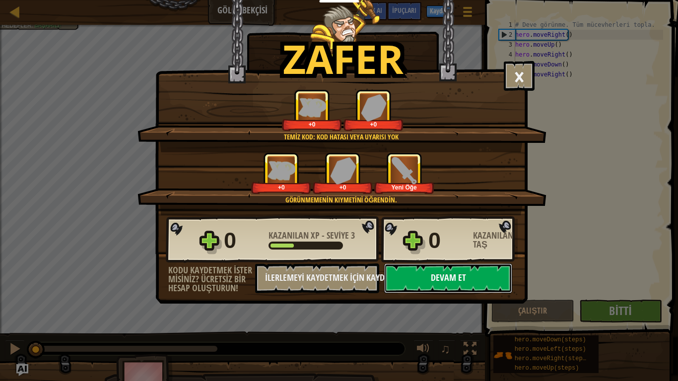
click at [490, 277] on button "Devam et" at bounding box center [448, 279] width 128 height 30
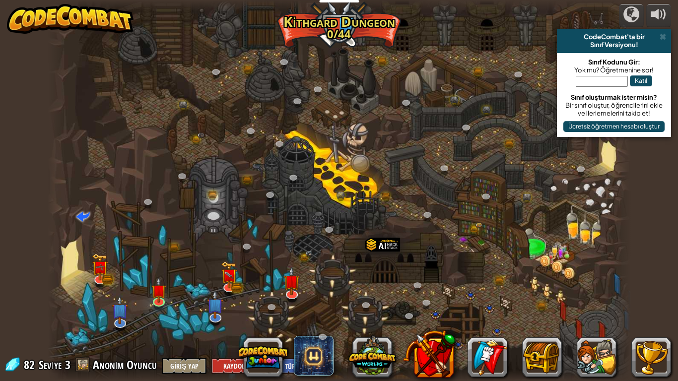
select select "tr"
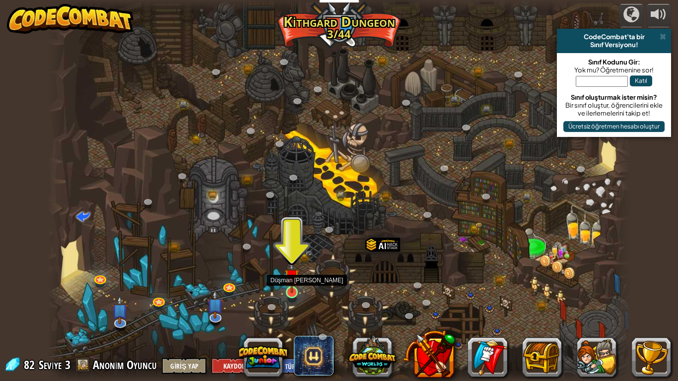
click at [295, 286] on img at bounding box center [291, 277] width 15 height 34
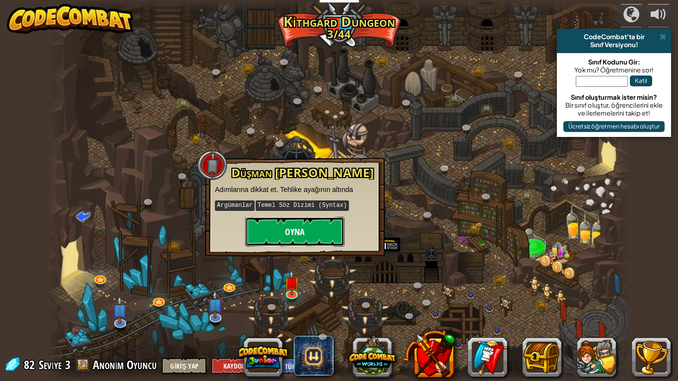
click at [297, 228] on button "Oyna" at bounding box center [294, 232] width 99 height 30
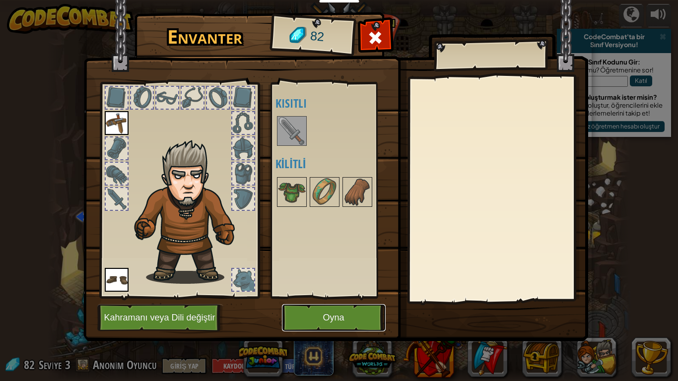
click at [320, 315] on button "Oyna" at bounding box center [334, 317] width 104 height 27
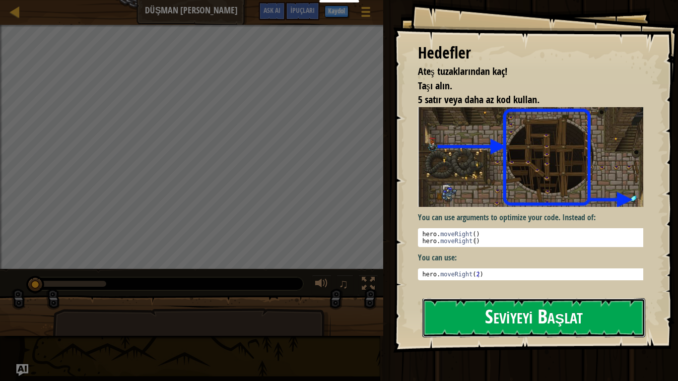
click at [468, 318] on button "Seviyeyi Başlat" at bounding box center [533, 317] width 223 height 39
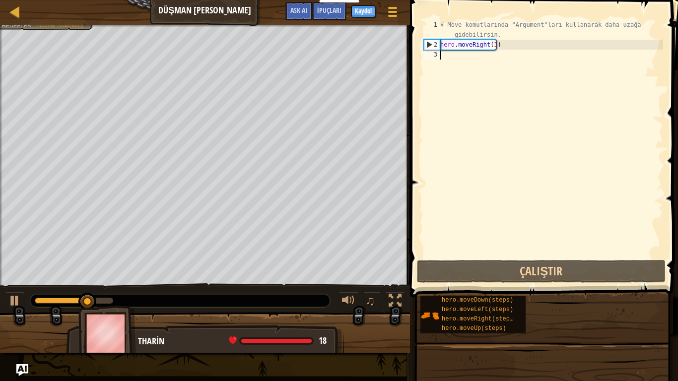
type textarea "h"
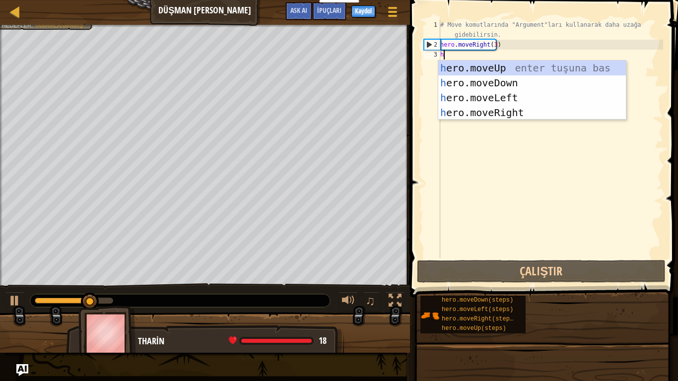
scroll to position [4, 0]
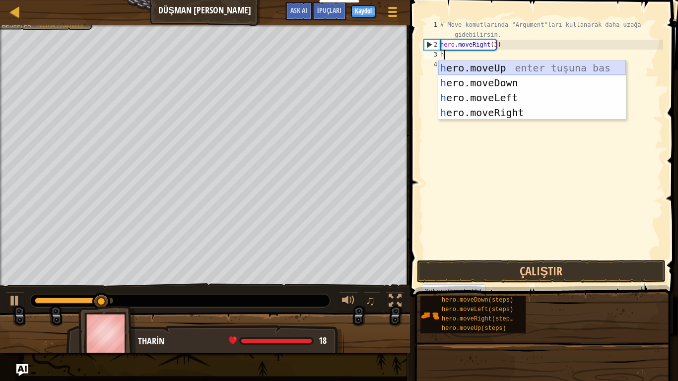
click at [455, 61] on div "h ero.moveUp enter tuşuna bas h ero.moveDown enter tuşuna bas h ero.moveLeft en…" at bounding box center [532, 105] width 188 height 89
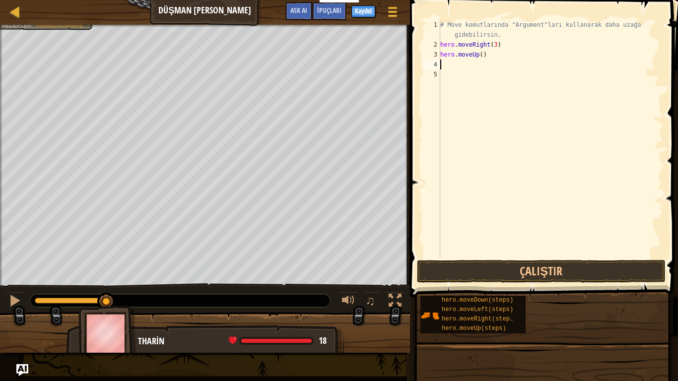
type textarea "h"
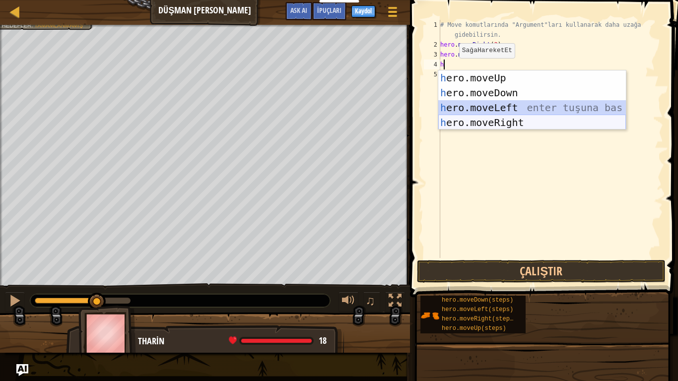
drag, startPoint x: 452, startPoint y: 124, endPoint x: 445, endPoint y: 119, distance: 8.8
click at [444, 119] on div "h ero.moveUp enter tuşuna bas h ero.moveDown enter tuşuna bas h ero.moveLeft en…" at bounding box center [532, 114] width 188 height 89
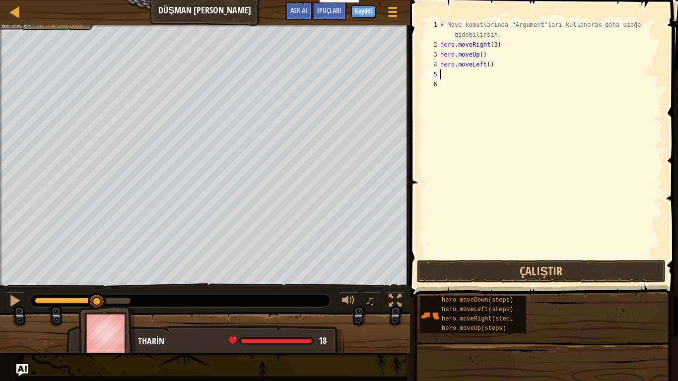
type textarea "h"
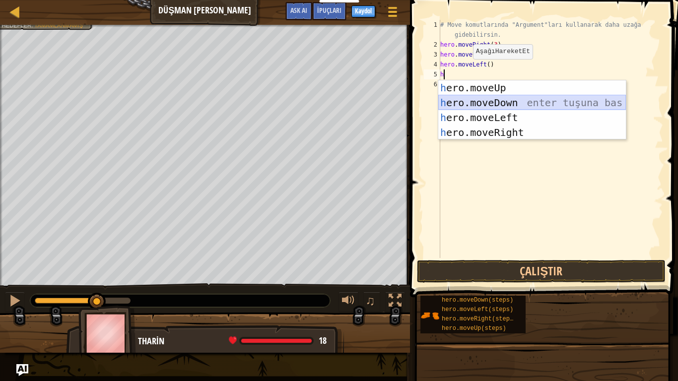
click at [484, 98] on div "h ero.moveUp enter tuşuna bas h ero.moveDown enter tuşuna bas h ero.moveLeft en…" at bounding box center [532, 124] width 188 height 89
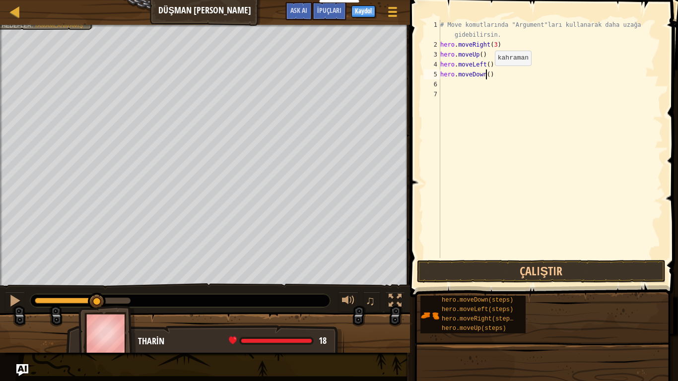
click at [486, 75] on div "# Move komutlarında "Argument"ları kullanarak daha uzağa gidebilirsin. hero . m…" at bounding box center [550, 154] width 225 height 268
type textarea "hero.moveDown(3)"
drag, startPoint x: 445, startPoint y: 82, endPoint x: 448, endPoint y: 88, distance: 6.5
click at [445, 83] on div "# Move komutlarında "Argument"ları kullanarak daha uzağa gidebilirsin. hero . m…" at bounding box center [550, 154] width 225 height 268
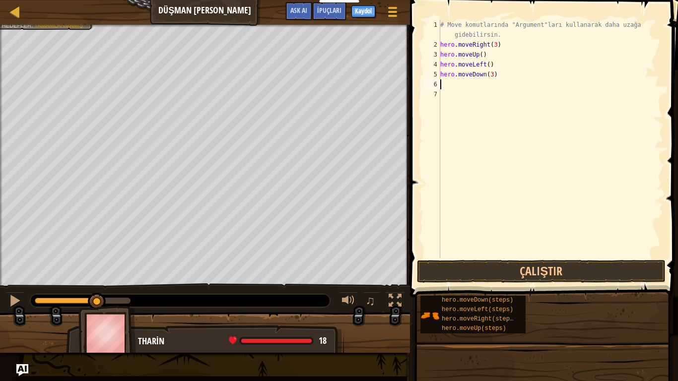
scroll to position [4, 0]
type textarea "h"
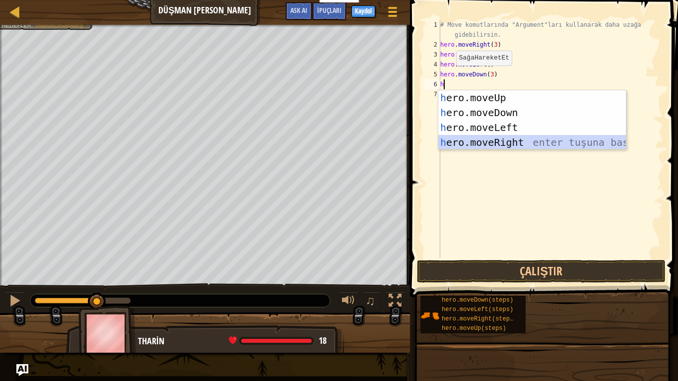
click at [455, 139] on div "h ero.moveUp enter tuşuna bas h ero.moveDown enter tuşuna bas h ero.moveLeft en…" at bounding box center [532, 134] width 188 height 89
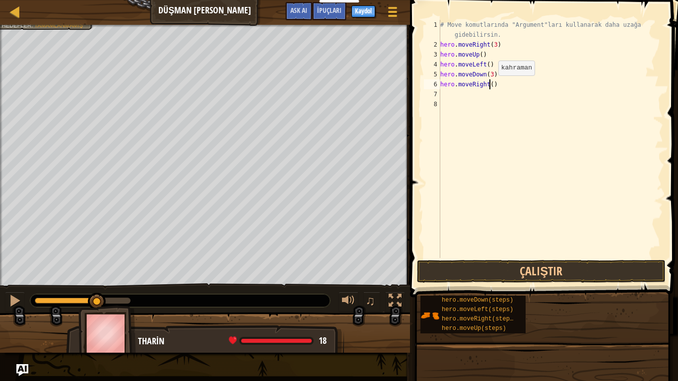
click at [490, 85] on div "# Move komutlarında "Argument"ları kullanarak daha uzağa gidebilirsin. hero . m…" at bounding box center [550, 154] width 225 height 268
drag, startPoint x: 492, startPoint y: 264, endPoint x: 488, endPoint y: 277, distance: 14.0
drag, startPoint x: 488, startPoint y: 275, endPoint x: 479, endPoint y: 269, distance: 10.7
click at [479, 269] on button "Çalıştır" at bounding box center [541, 271] width 249 height 23
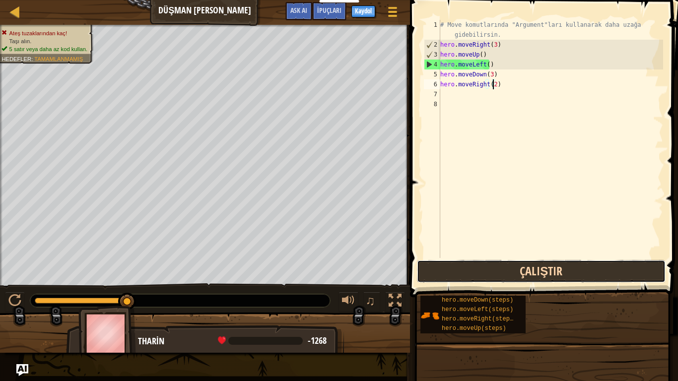
click at [480, 268] on button "Çalıştır" at bounding box center [541, 271] width 249 height 23
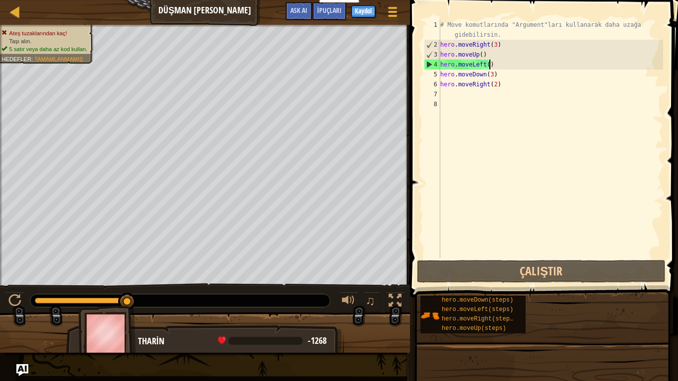
click at [496, 65] on div "# Move komutlarında "Argument"ları kullanarak daha uzağa gidebilirsin. hero . m…" at bounding box center [550, 154] width 225 height 268
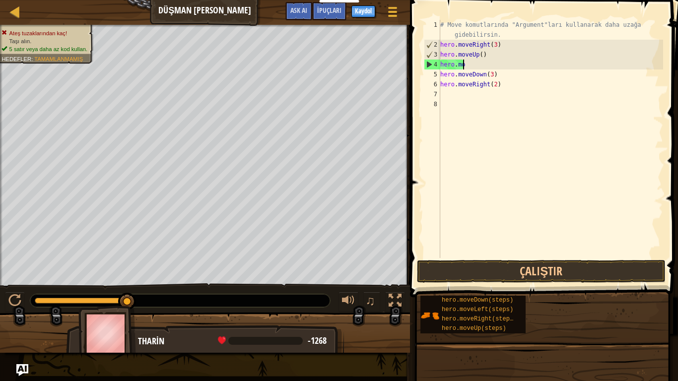
scroll to position [4, 1]
type textarea "h"
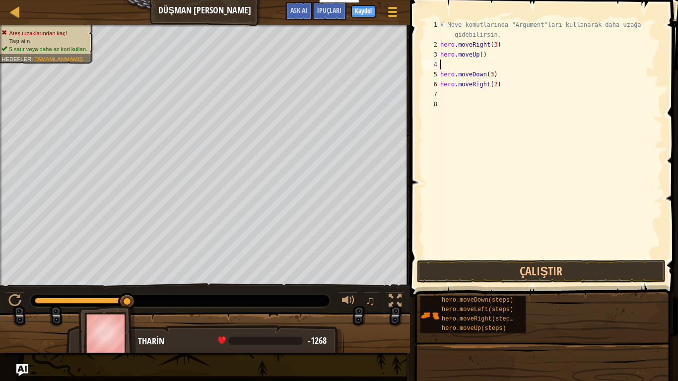
type textarea "h"
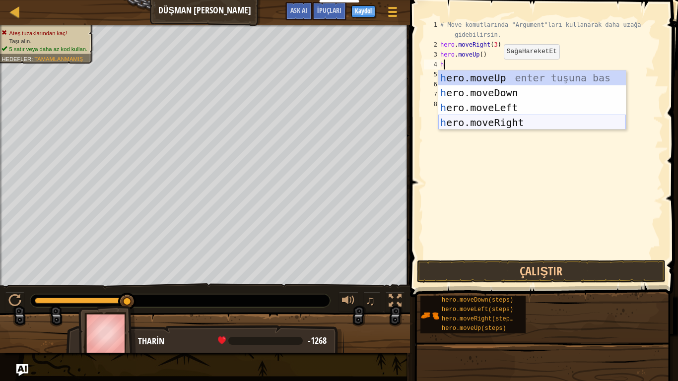
click at [495, 122] on div "h ero.moveUp enter tuşuna bas h ero.moveDown enter tuşuna bas h ero.moveLeft en…" at bounding box center [532, 114] width 188 height 89
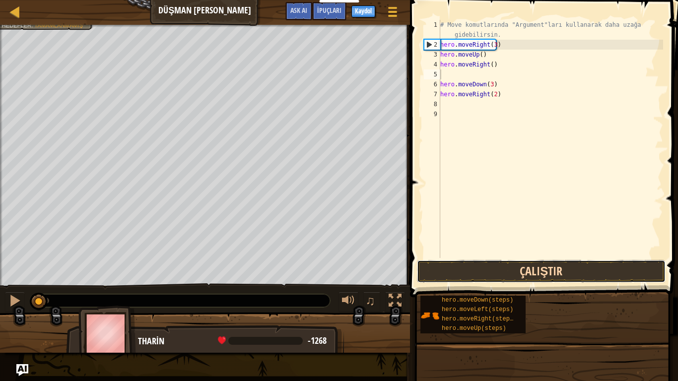
click at [498, 268] on button "Çalıştır" at bounding box center [541, 271] width 249 height 23
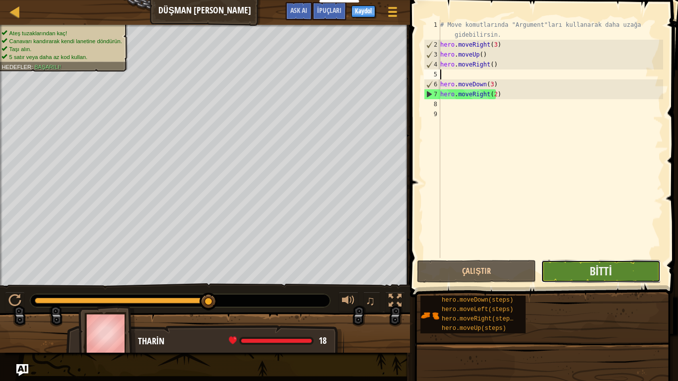
click at [562, 272] on button "Bitti" at bounding box center [600, 271] width 119 height 23
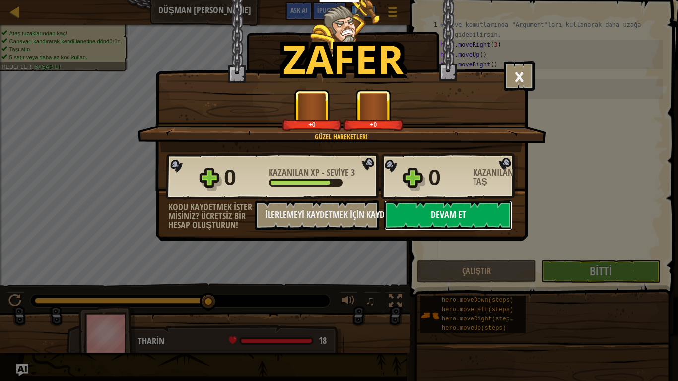
click at [473, 210] on button "Devam et" at bounding box center [448, 215] width 128 height 30
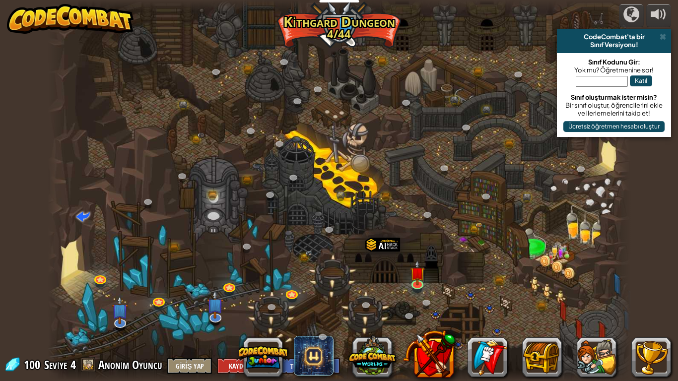
select select "tr"
click at [419, 281] on img at bounding box center [417, 267] width 15 height 34
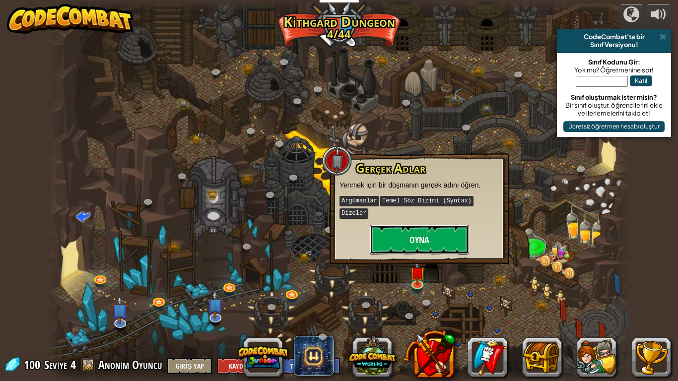
click at [426, 225] on button "Oyna" at bounding box center [419, 240] width 99 height 30
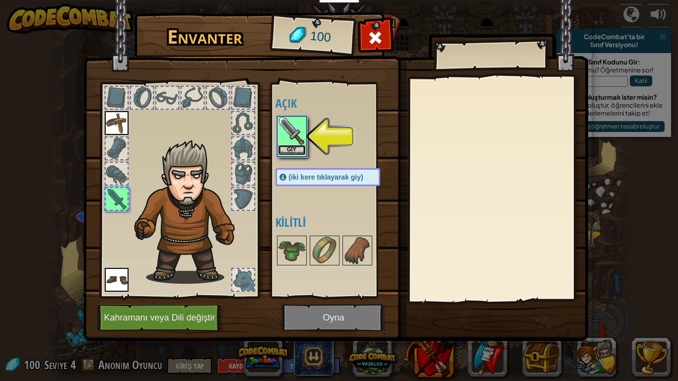
drag, startPoint x: 426, startPoint y: 221, endPoint x: 283, endPoint y: 147, distance: 161.4
click at [283, 147] on button "Giy" at bounding box center [292, 150] width 28 height 10
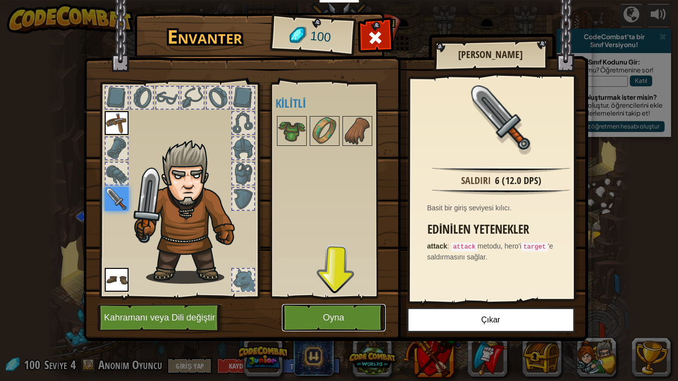
click at [311, 310] on button "Oyna" at bounding box center [334, 317] width 104 height 27
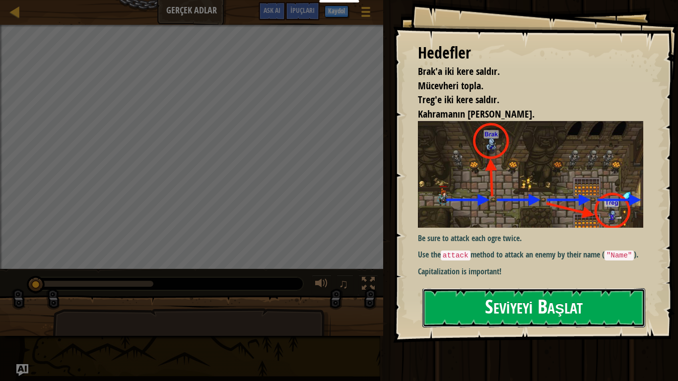
click at [536, 310] on button "Seviyeyi Başlat" at bounding box center [533, 307] width 223 height 39
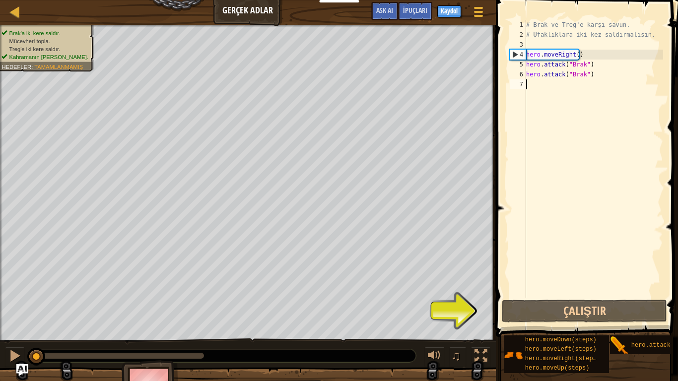
type textarea "h"
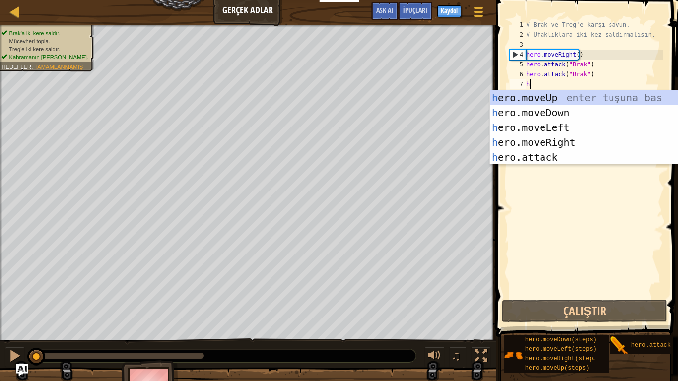
scroll to position [4, 0]
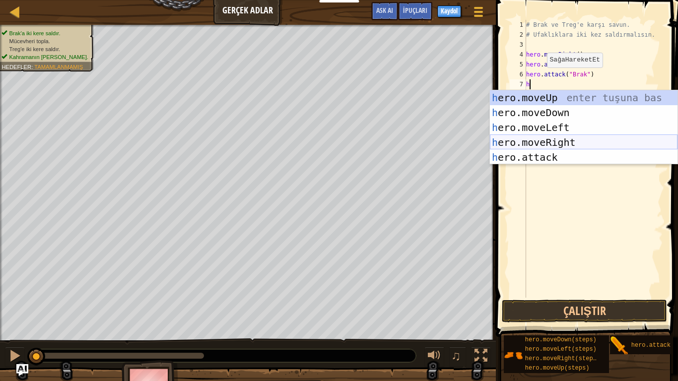
click at [551, 140] on div "h ero.moveUp enter tuşuna bas h ero.moveDown enter tuşuna bas h ero.moveLeft en…" at bounding box center [584, 142] width 188 height 104
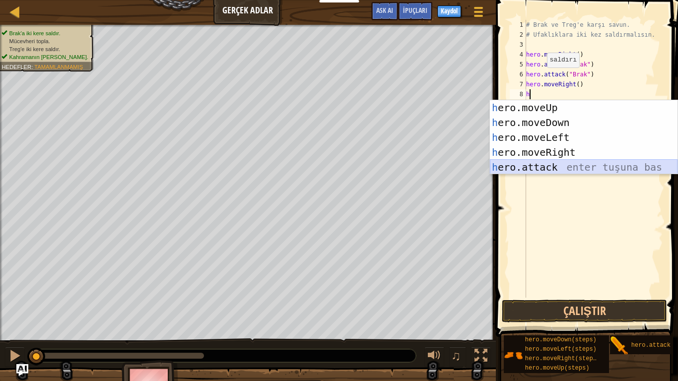
click at [548, 169] on div "h ero.moveUp enter tuşuna bas h ero.moveDown enter tuşuna bas h ero.moveLeft en…" at bounding box center [584, 152] width 188 height 104
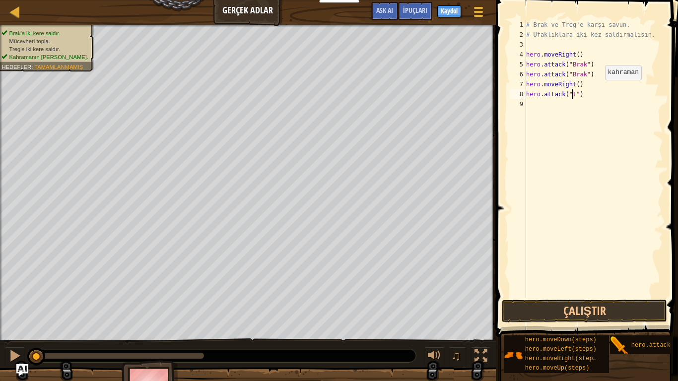
scroll to position [4, 4]
type textarea "hero.attack("treg")"
click at [536, 107] on div "# Brak ve Treg'e karşı savun. # Ufaklıklara iki kez saldırmalısın. hero . moveR…" at bounding box center [593, 169] width 139 height 298
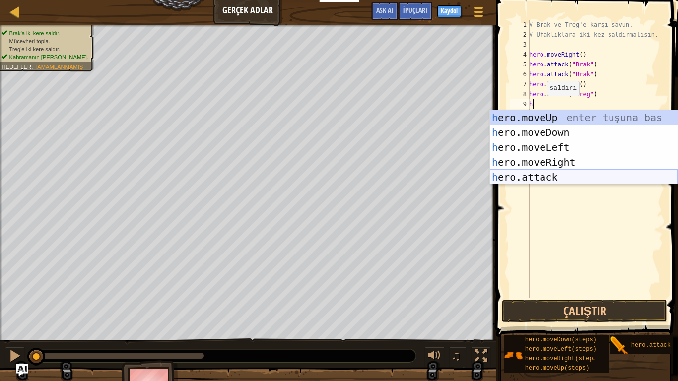
click at [538, 176] on div "h ero.moveUp enter tuşuna bas h ero.moveDown enter tuşuna bas h ero.moveLeft en…" at bounding box center [584, 162] width 188 height 104
type textarea "hero.attack("Enemy Name")"
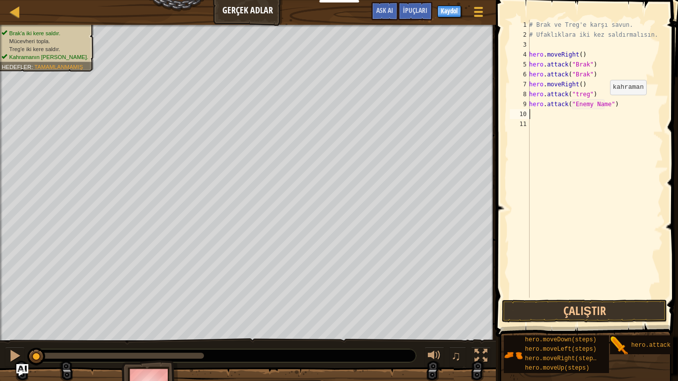
click at [604, 105] on div "# Brak ve Treg'e karşı savun. # Ufaklıklara iki kez saldırmalısın. hero . moveR…" at bounding box center [595, 169] width 136 height 298
click at [606, 106] on div "# Brak ve Treg'e karşı savun. # Ufaklıklara iki kez saldırmalısın. hero . moveR…" at bounding box center [595, 169] width 136 height 298
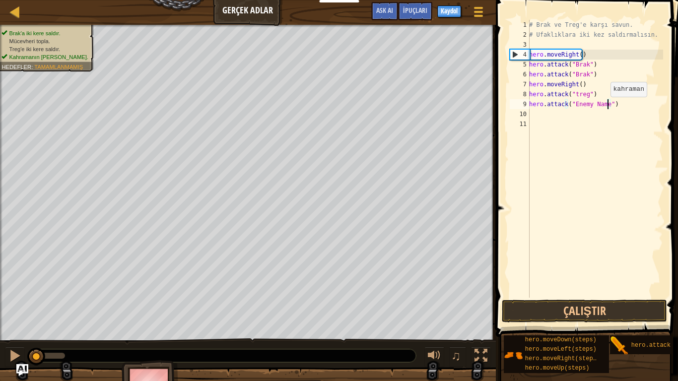
click at [605, 107] on div "# Brak ve Treg'e karşı savun. # Ufaklıklara iki kez saldırmalısın. hero . moveR…" at bounding box center [595, 169] width 136 height 298
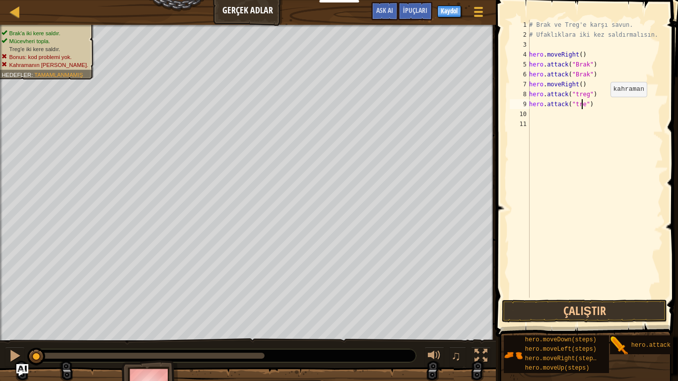
scroll to position [4, 4]
click at [586, 308] on button "Çalıştır" at bounding box center [584, 311] width 165 height 23
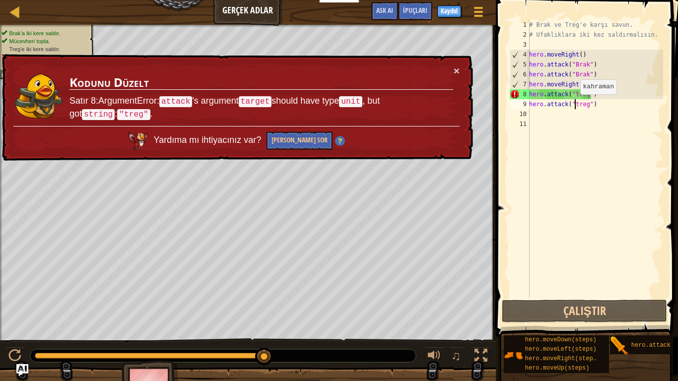
click at [575, 104] on div "# Brak ve Treg'e karşı savun. # Ufaklıklara iki kez saldırmalısın. hero . moveR…" at bounding box center [595, 169] width 136 height 298
click at [574, 93] on div "# Brak ve Treg'e karşı savun. # Ufaklıklara iki kez saldırmalısın. hero . moveR…" at bounding box center [595, 169] width 136 height 298
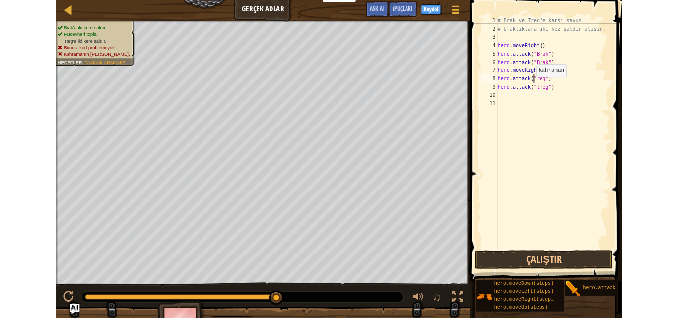
scroll to position [4, 3]
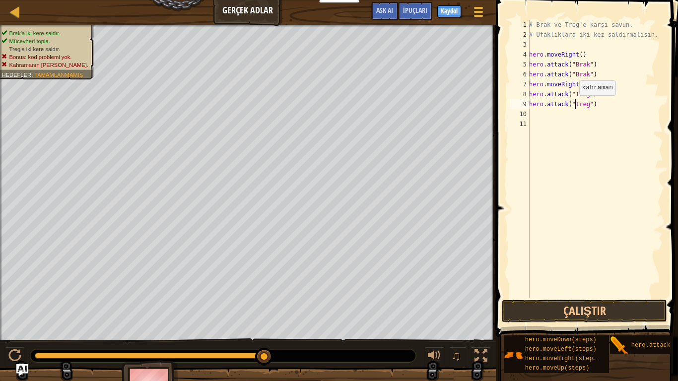
click at [574, 105] on div "# Brak ve Treg'e karşı savun. # Ufaklıklara iki kez saldırmalısın. hero . moveR…" at bounding box center [595, 169] width 136 height 298
type textarea "hero.attack("Treg")"
click at [601, 309] on button "Çalıştır" at bounding box center [584, 311] width 165 height 23
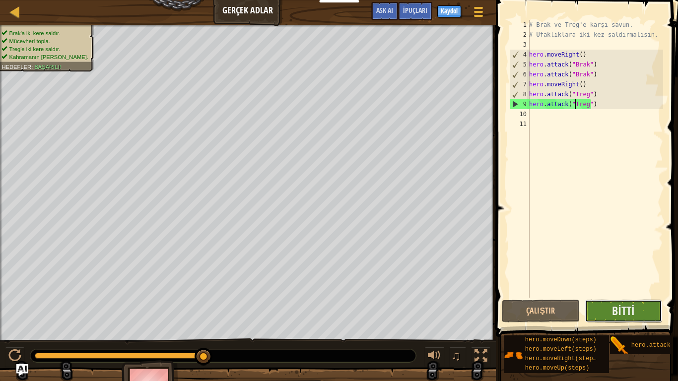
click at [607, 311] on button "Bitti" at bounding box center [624, 311] width 78 height 23
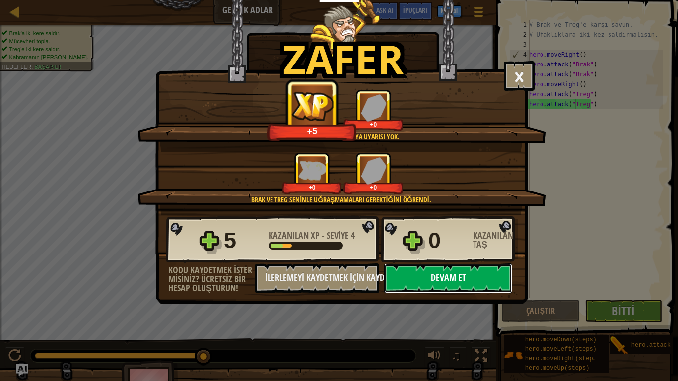
click at [410, 277] on button "Devam et" at bounding box center [448, 279] width 128 height 30
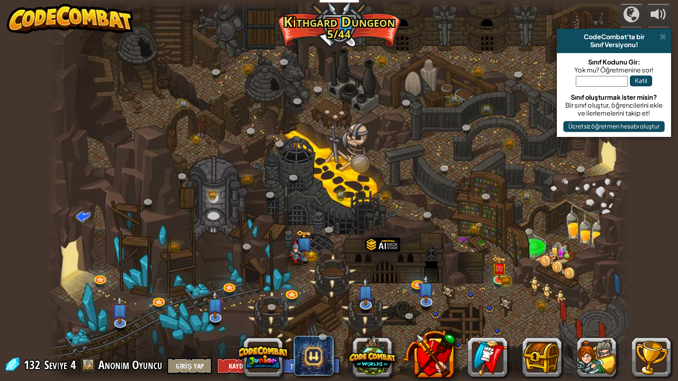
select select "tr"
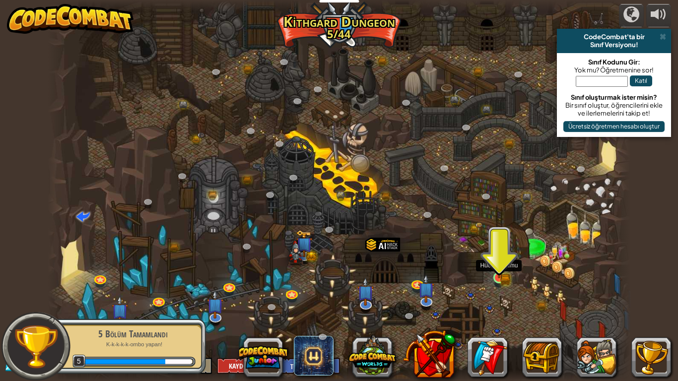
click at [496, 276] on img at bounding box center [499, 262] width 15 height 32
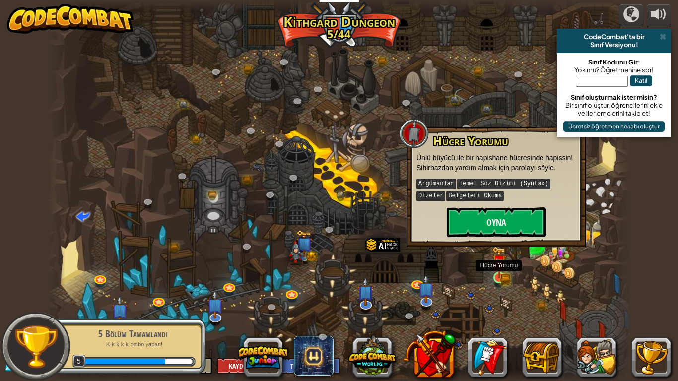
click at [500, 274] on img at bounding box center [499, 262] width 15 height 32
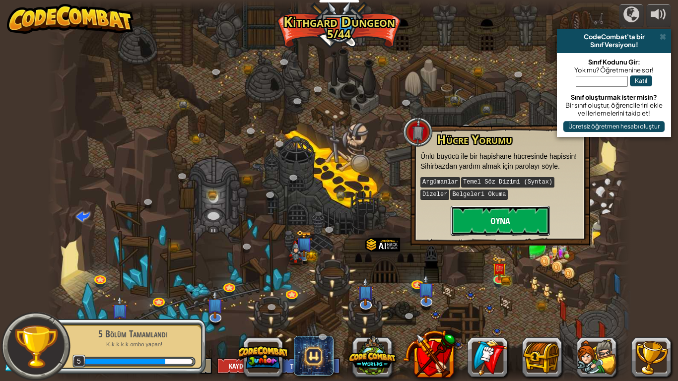
click at [498, 217] on button "Oyna" at bounding box center [500, 221] width 99 height 30
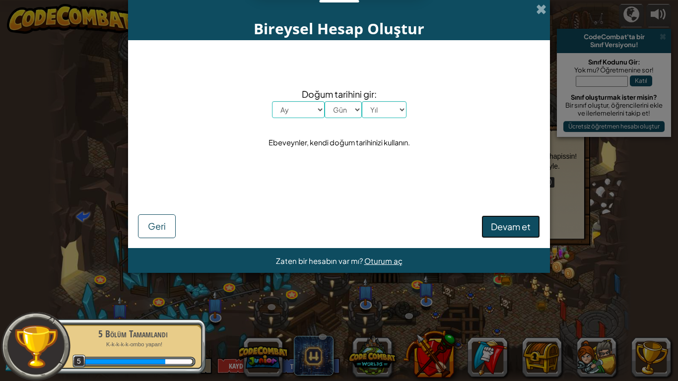
click at [495, 226] on span "Devam et" at bounding box center [511, 226] width 40 height 11
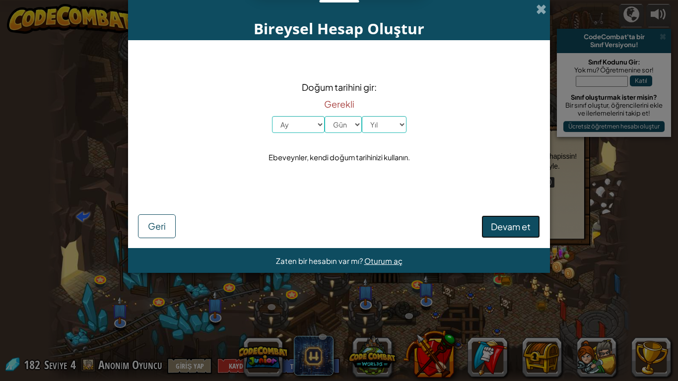
click at [497, 223] on span "Devam et" at bounding box center [511, 226] width 40 height 11
click at [540, 8] on span at bounding box center [541, 9] width 10 height 10
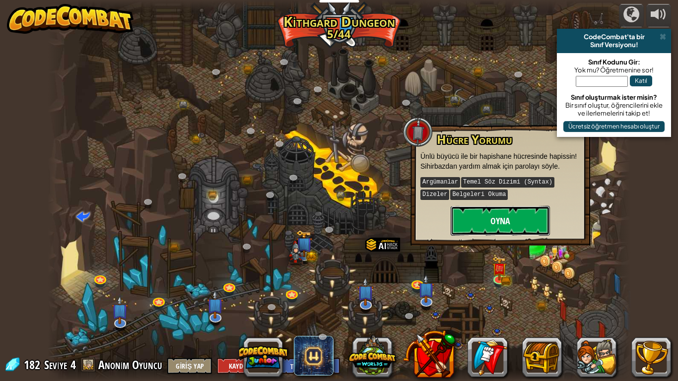
click at [518, 226] on button "Oyna" at bounding box center [500, 221] width 99 height 30
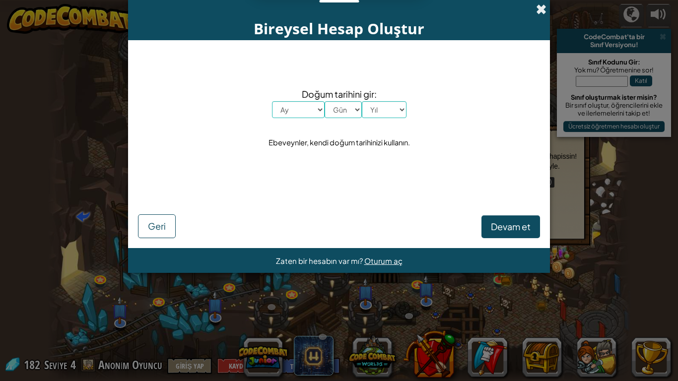
click at [543, 5] on span at bounding box center [541, 9] width 10 height 10
